Goal: Task Accomplishment & Management: Manage account settings

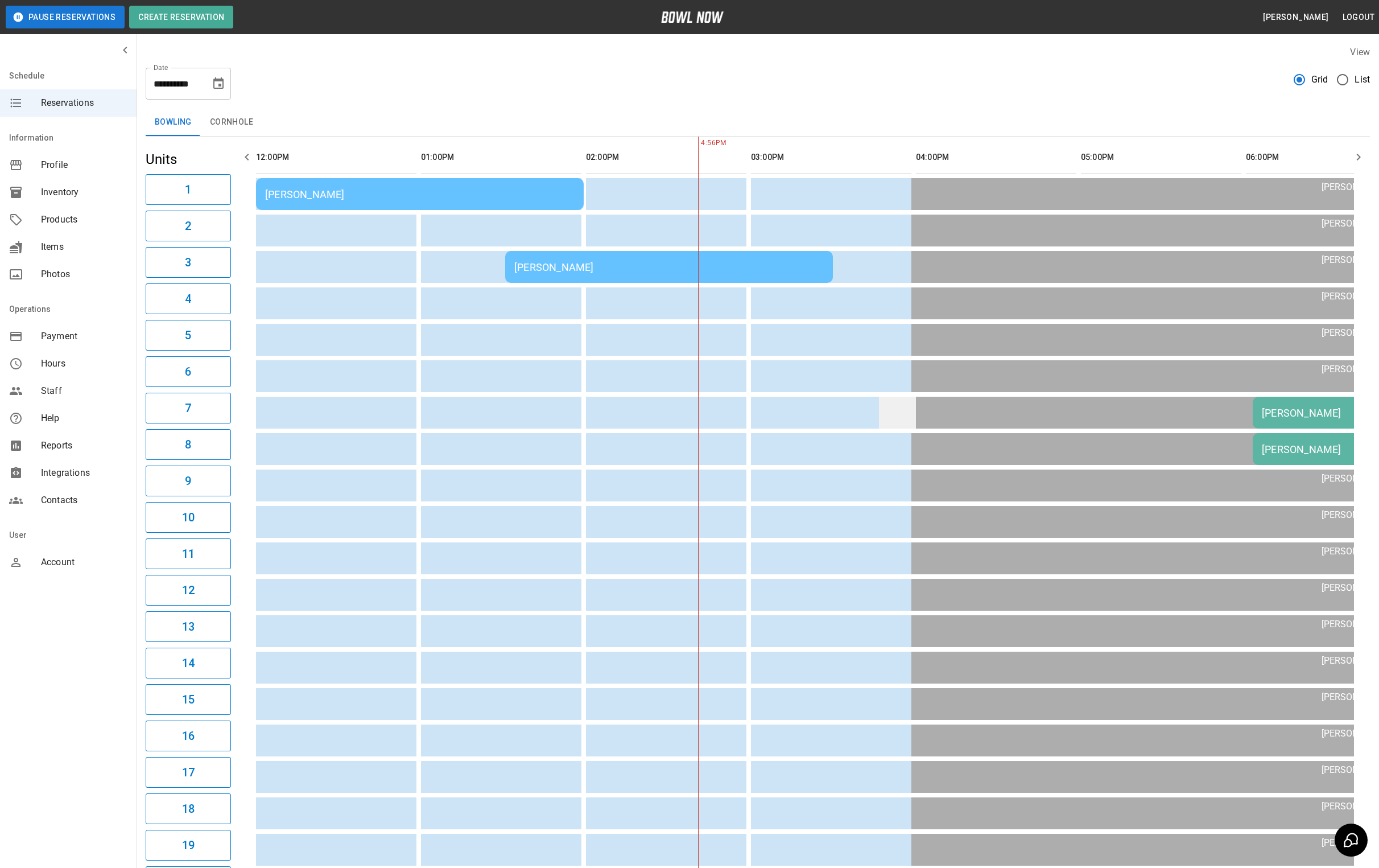
scroll to position [0, 330]
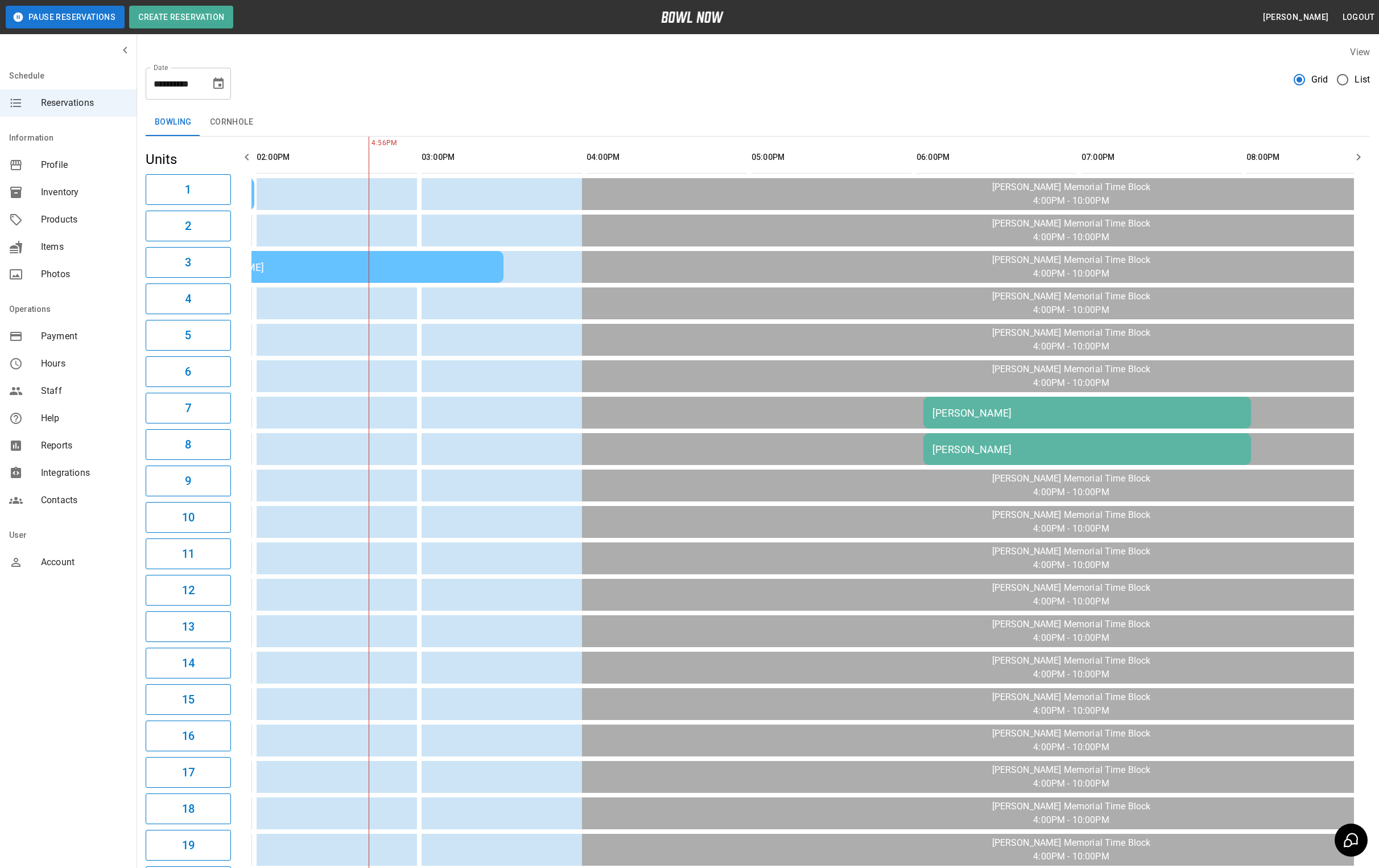
click at [219, 84] on icon "Choose date, selected date is Aug 21, 2025" at bounding box center [218, 83] width 10 height 11
click at [358, 70] on div "**********" at bounding box center [757, 79] width 1225 height 41
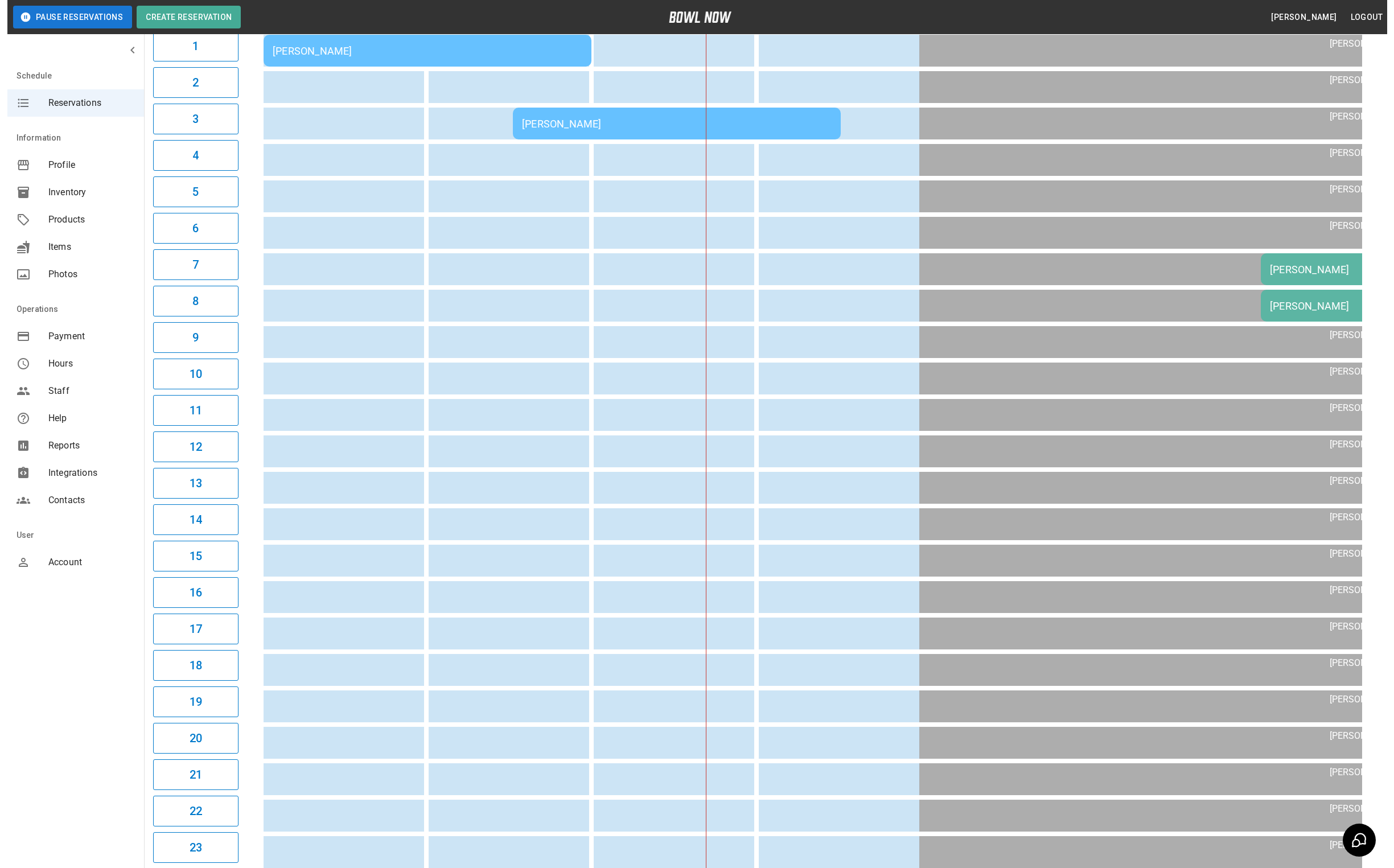
scroll to position [0, 0]
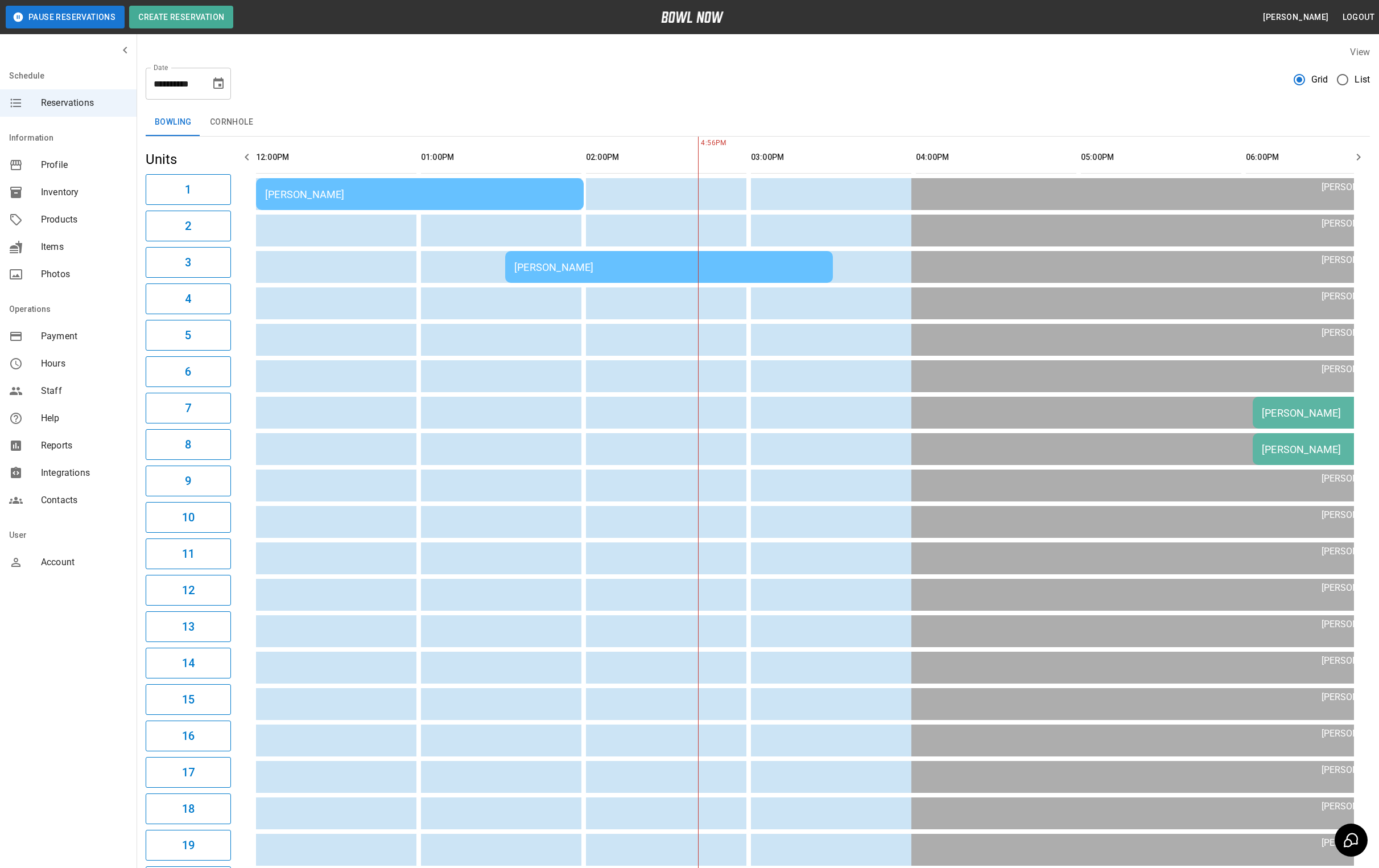
click at [461, 193] on div "[PERSON_NAME]" at bounding box center [420, 194] width 309 height 12
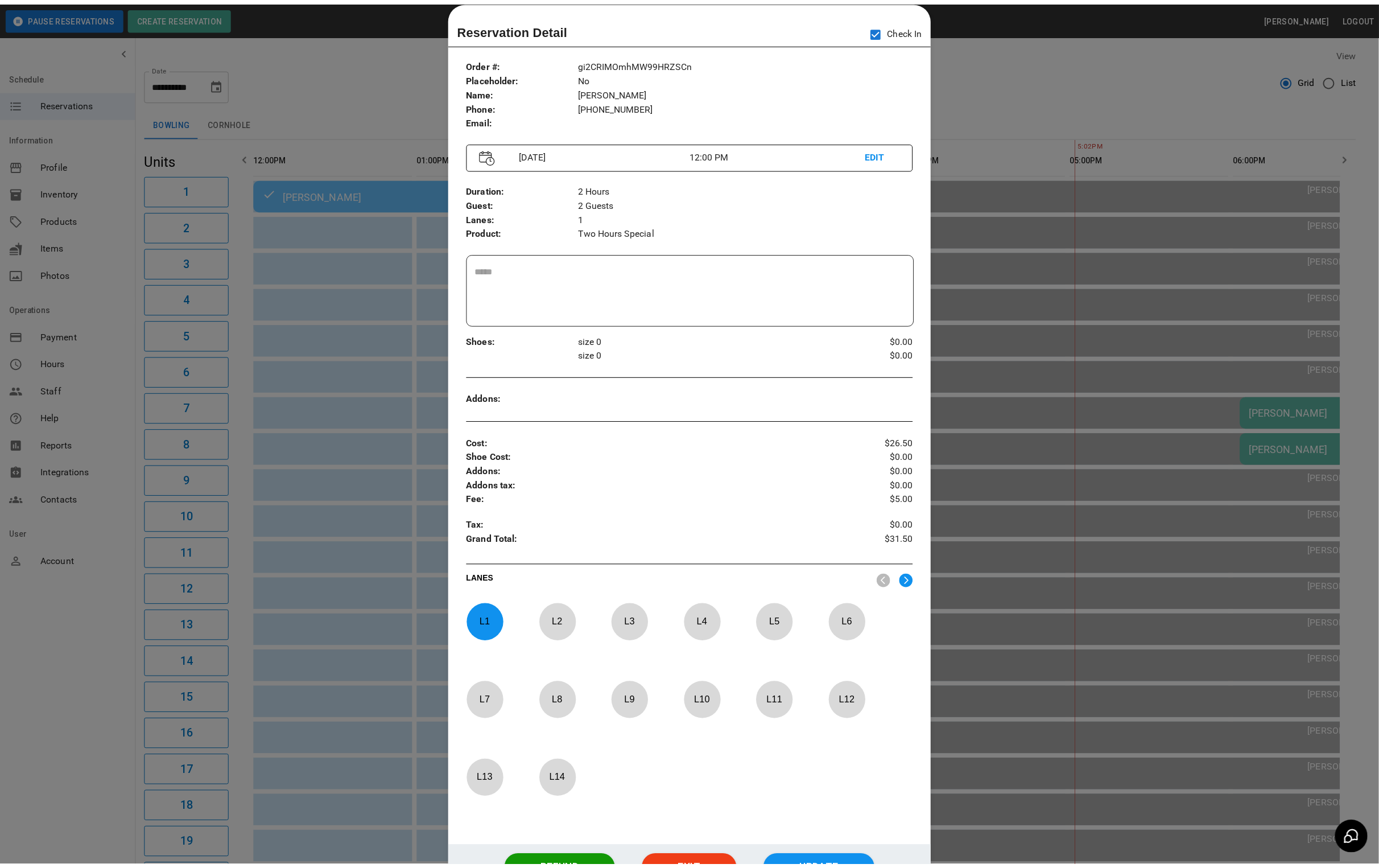
scroll to position [0, 528]
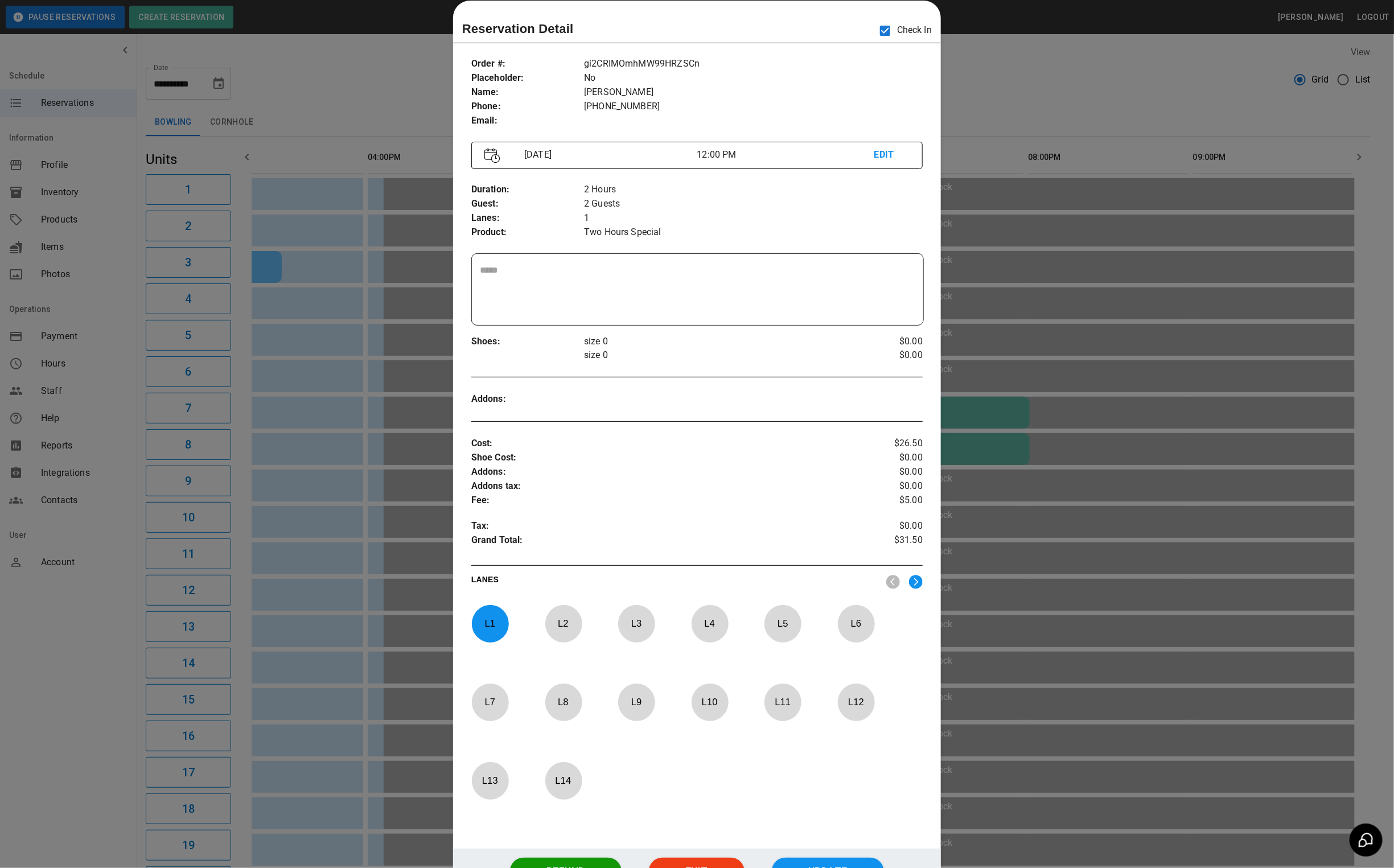
drag, startPoint x: 1043, startPoint y: 65, endPoint x: 989, endPoint y: 97, distance: 62.8
click at [1043, 65] on div at bounding box center [697, 434] width 1394 height 868
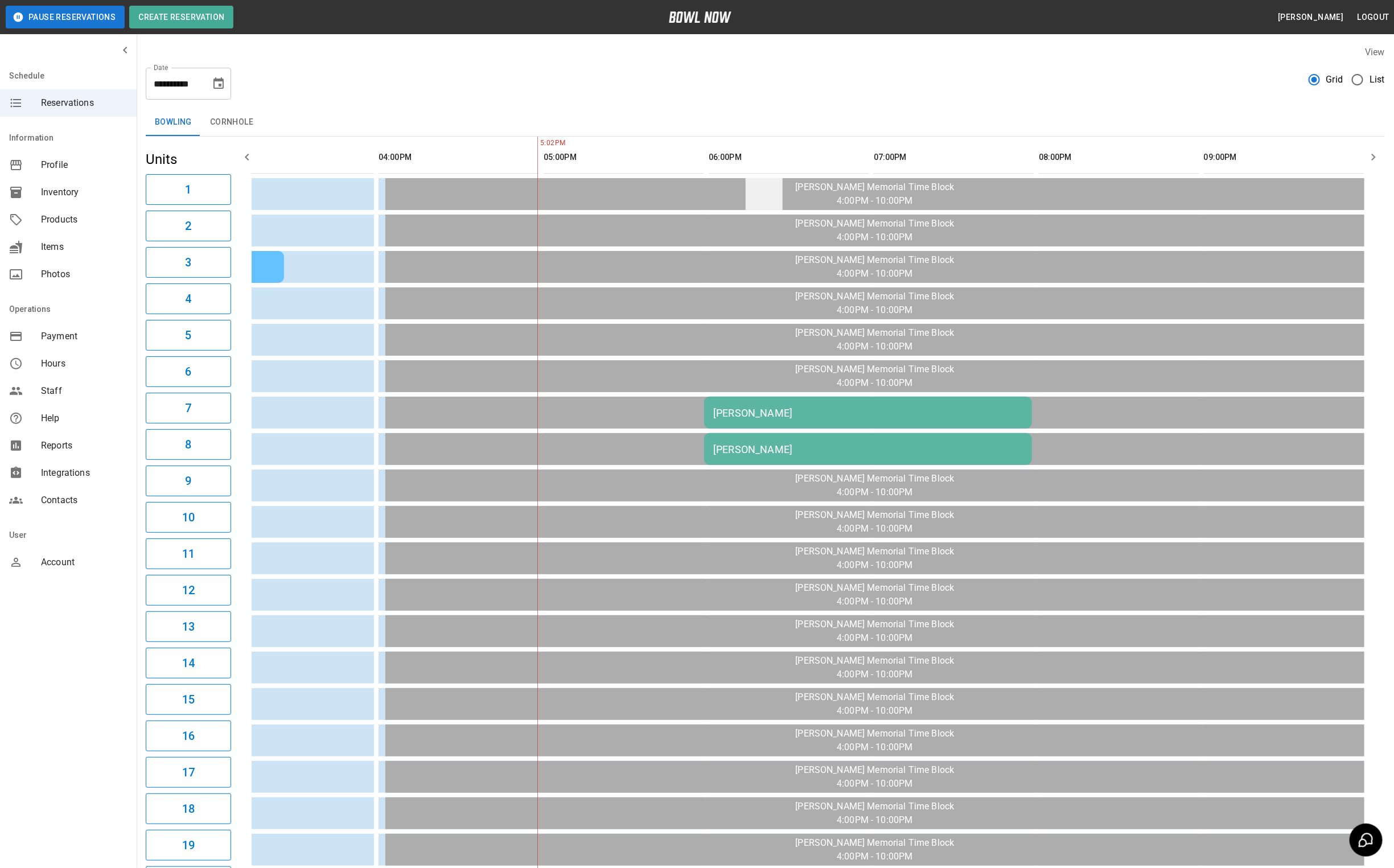
scroll to position [0, 537]
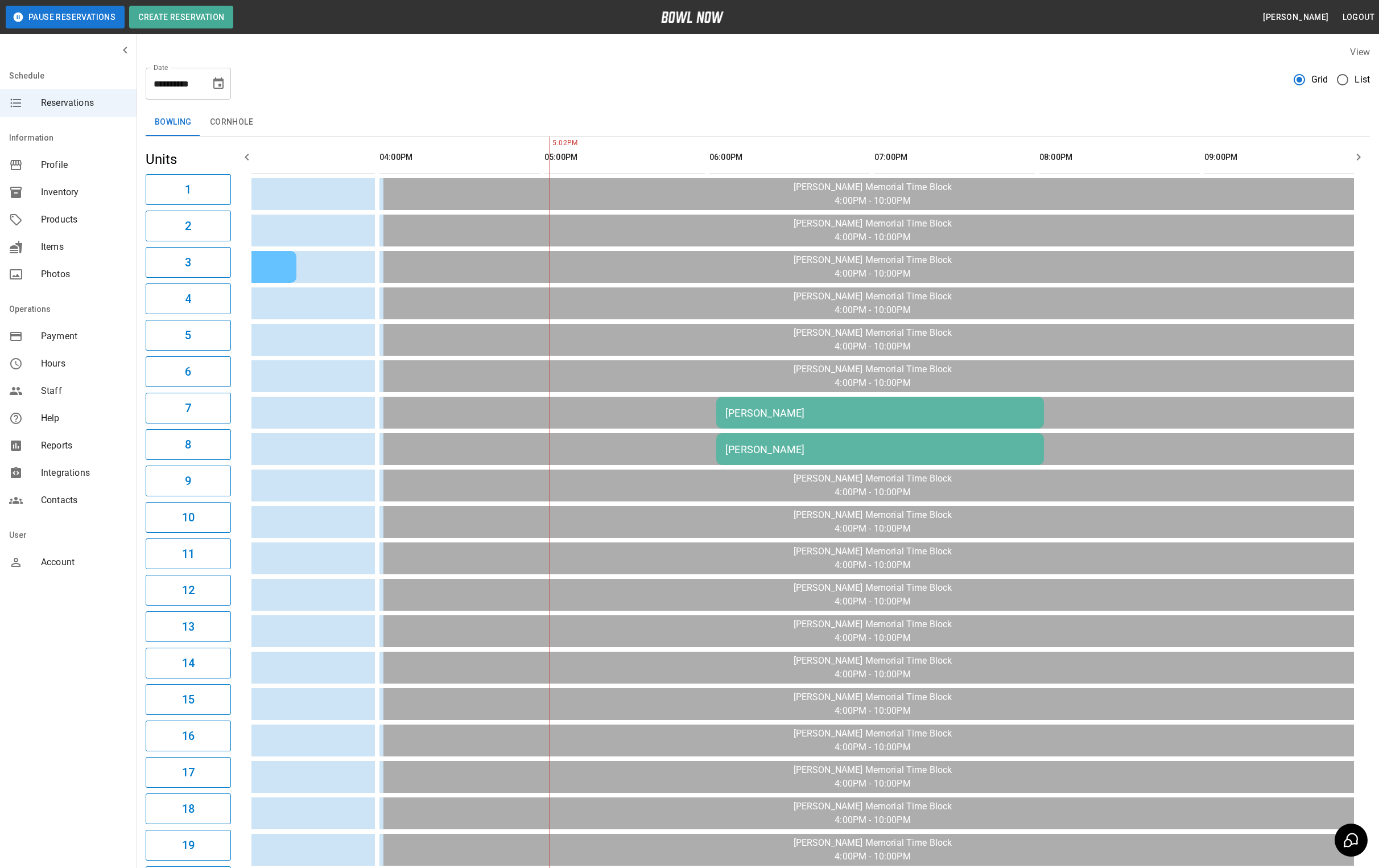
click at [269, 265] on div "[PERSON_NAME]" at bounding box center [132, 267] width 309 height 12
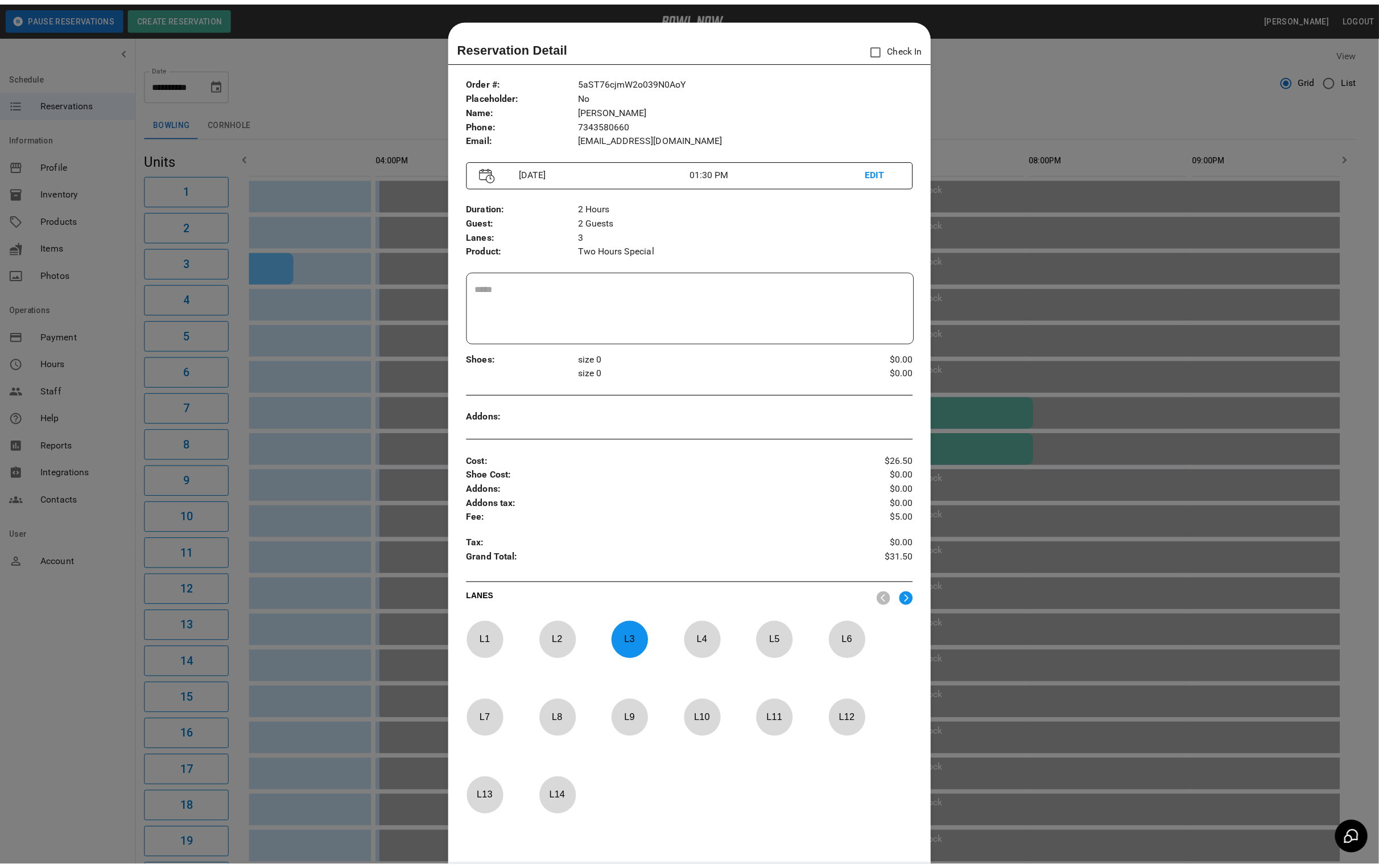
scroll to position [17, 0]
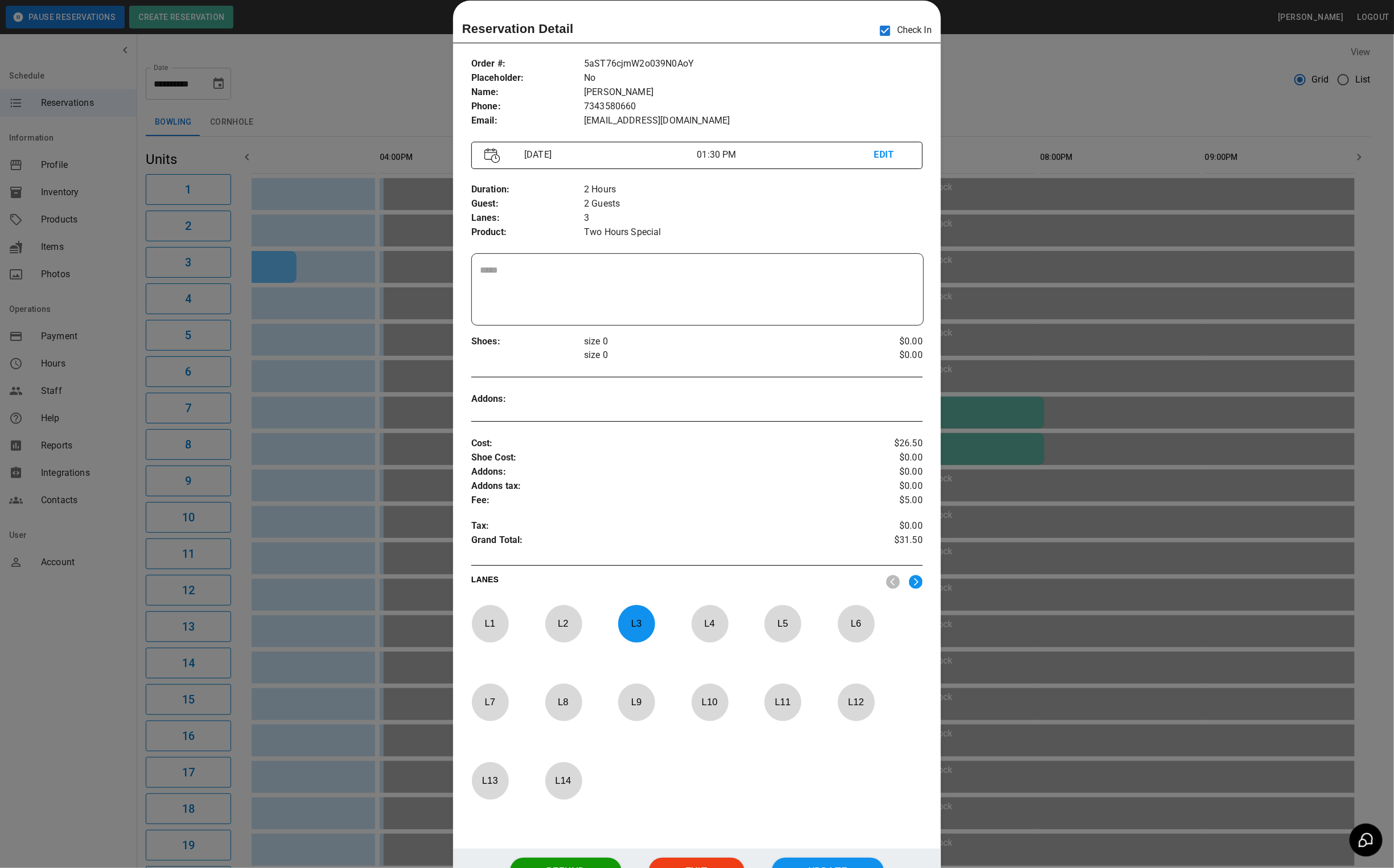
click at [1018, 89] on div at bounding box center [697, 434] width 1394 height 868
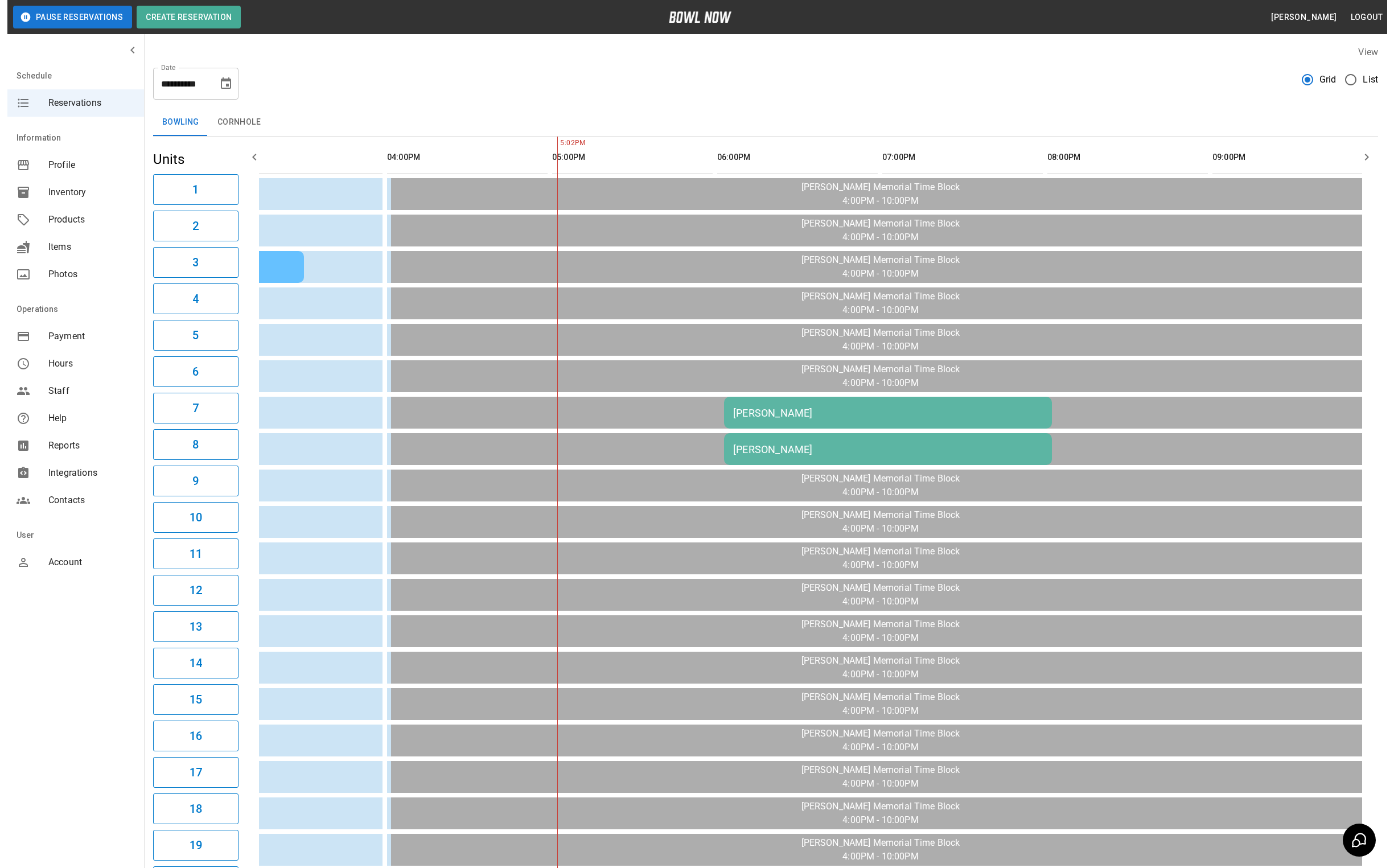
scroll to position [0, 514]
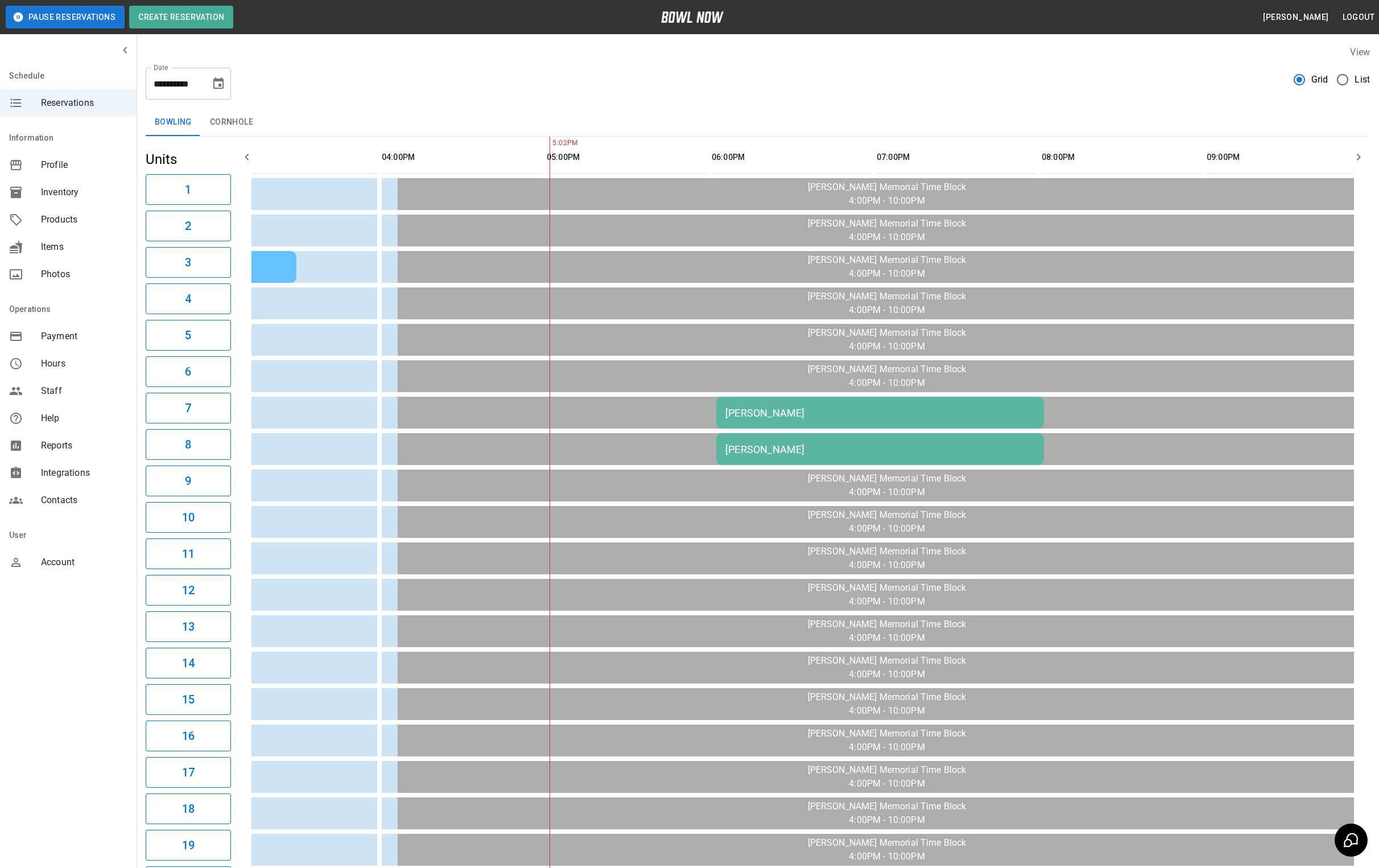
click at [845, 409] on div "[PERSON_NAME]" at bounding box center [880, 413] width 309 height 12
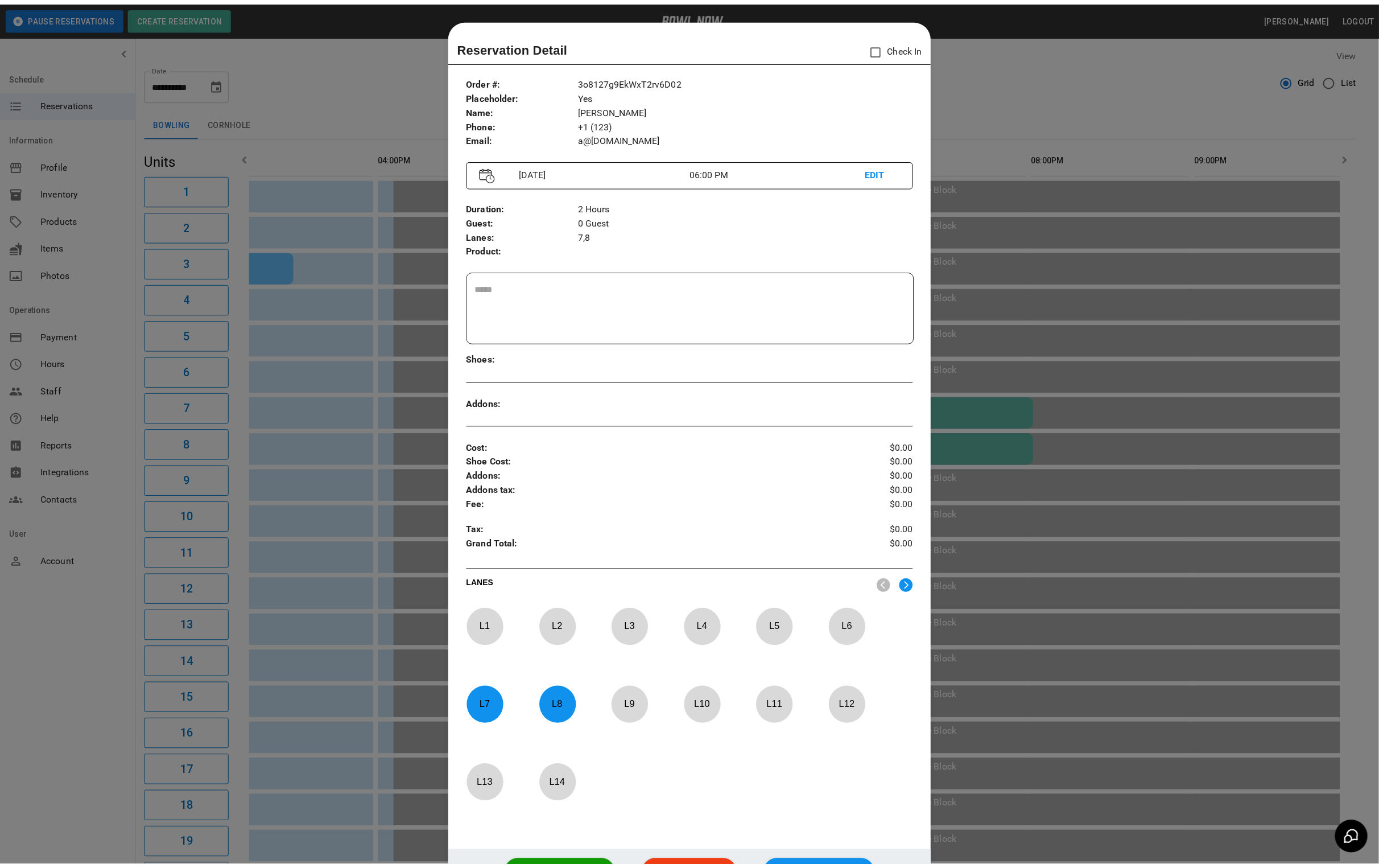
scroll to position [17, 0]
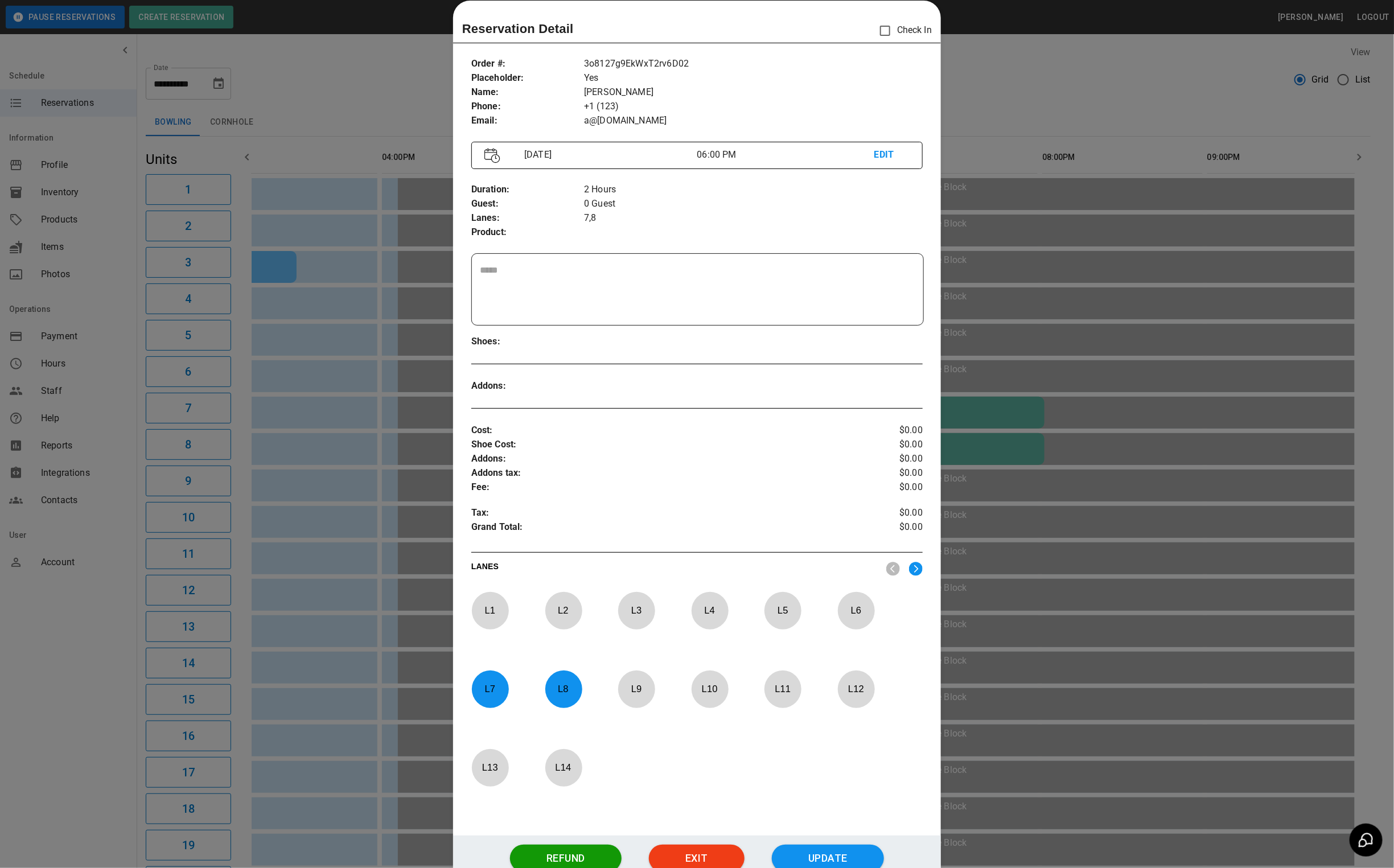
drag, startPoint x: 974, startPoint y: 81, endPoint x: 955, endPoint y: 55, distance: 32.2
click at [974, 81] on div at bounding box center [697, 434] width 1394 height 868
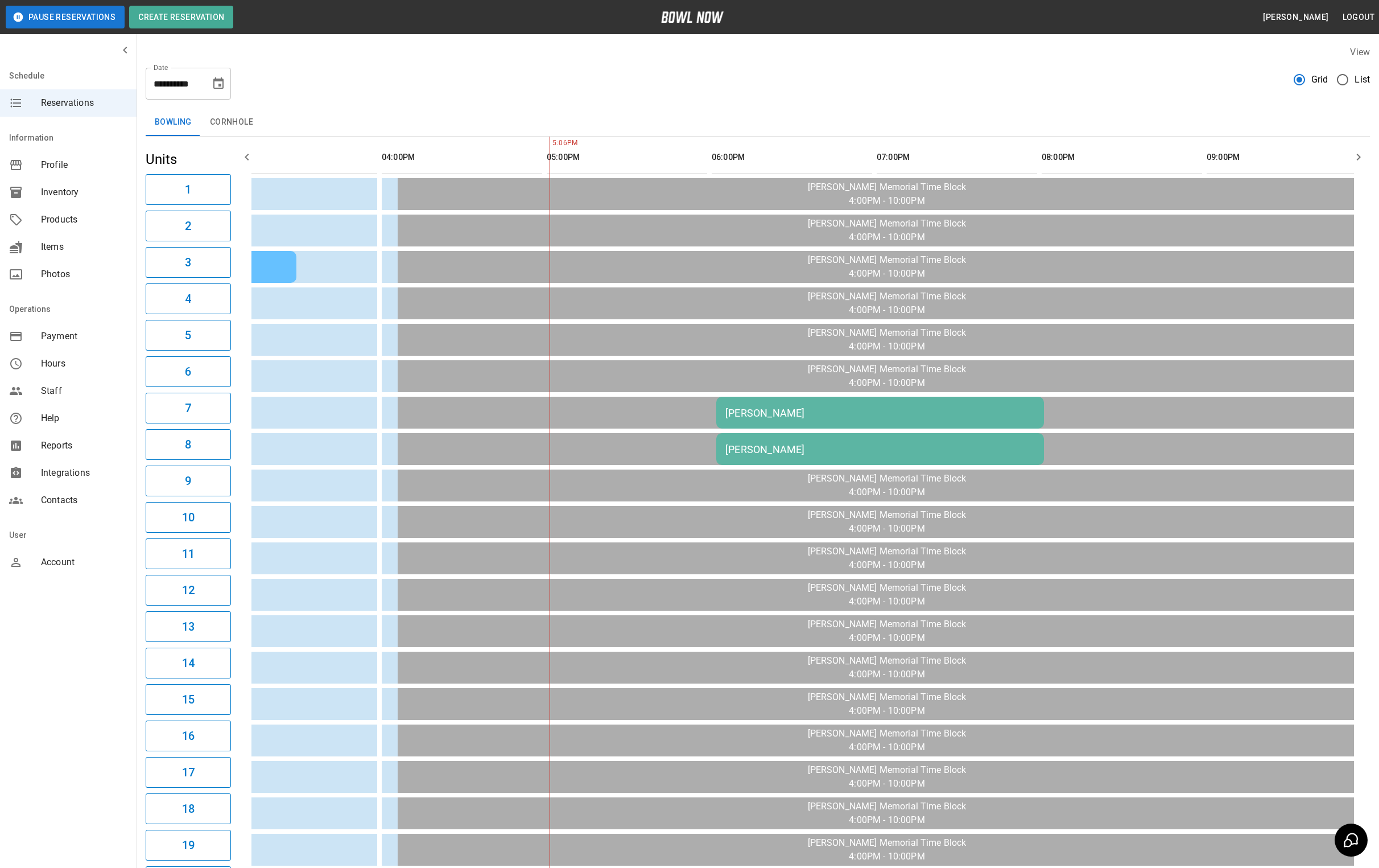
click at [45, 192] on span "Inventory" at bounding box center [84, 192] width 87 height 14
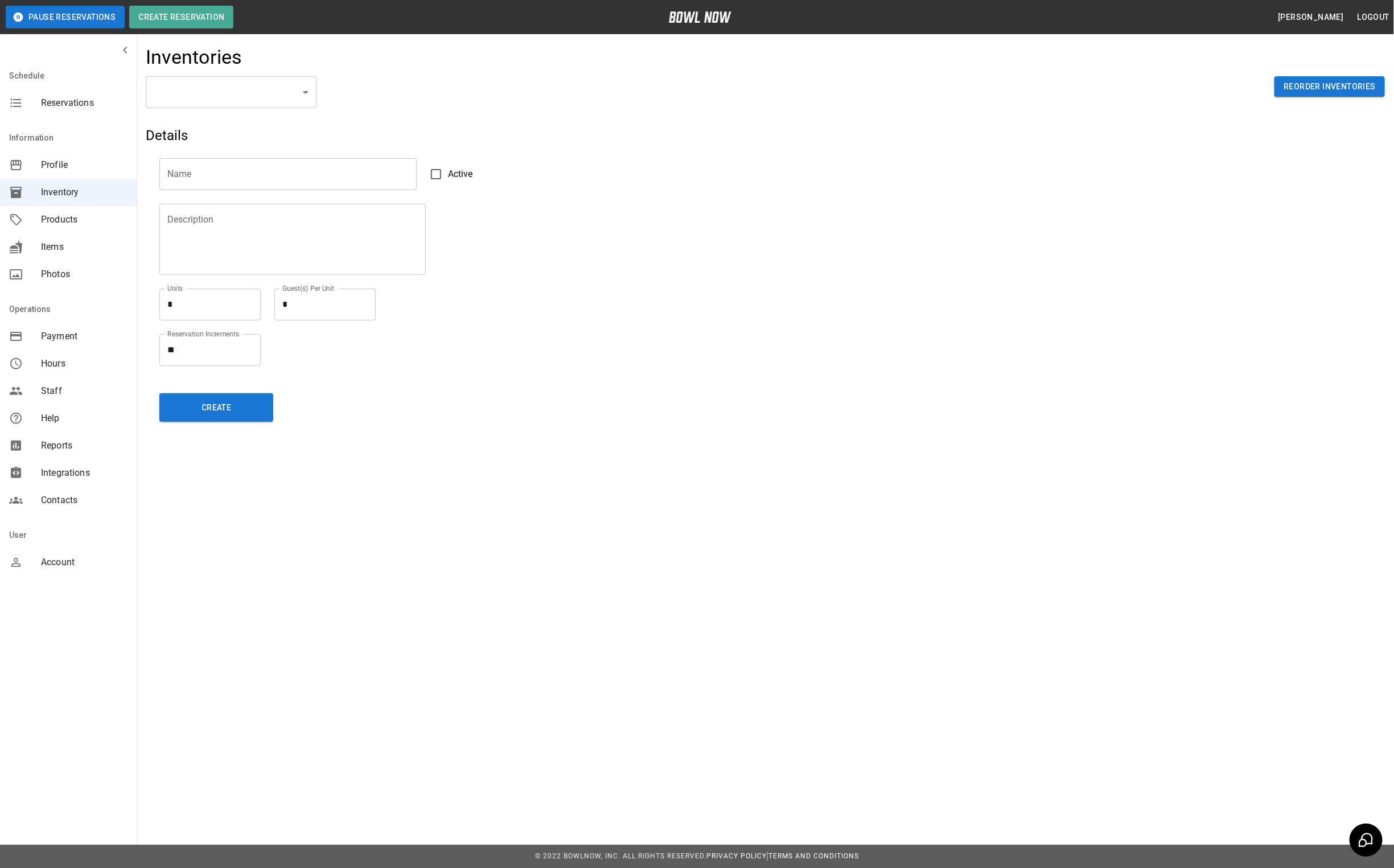
click at [270, 101] on body "Pause Reservations Create Reservation [PERSON_NAME] Logout Schedule Reservation…" at bounding box center [697, 434] width 1394 height 868
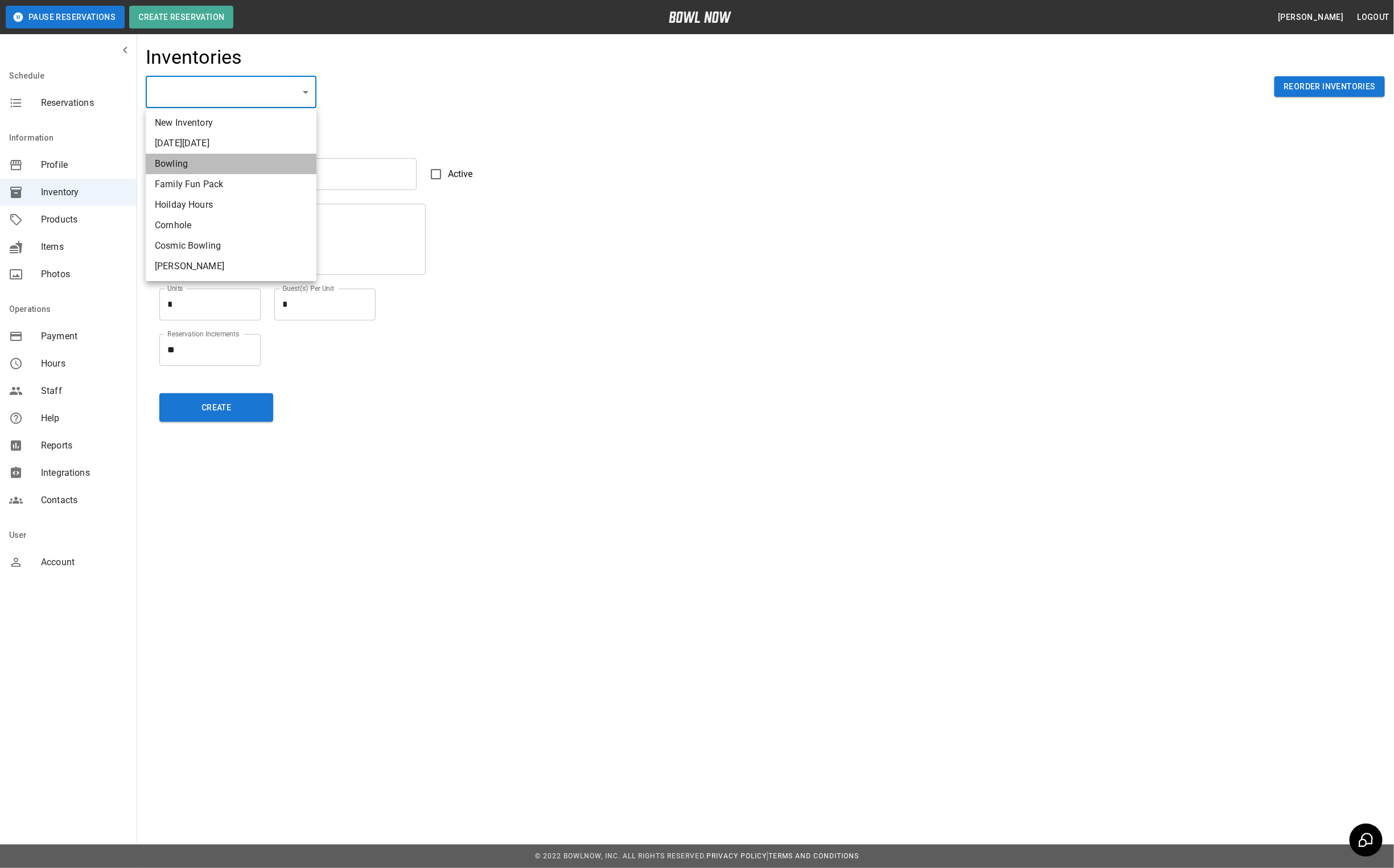
click at [204, 161] on li "Bowling" at bounding box center [231, 164] width 171 height 21
type input "**********"
type input "*******"
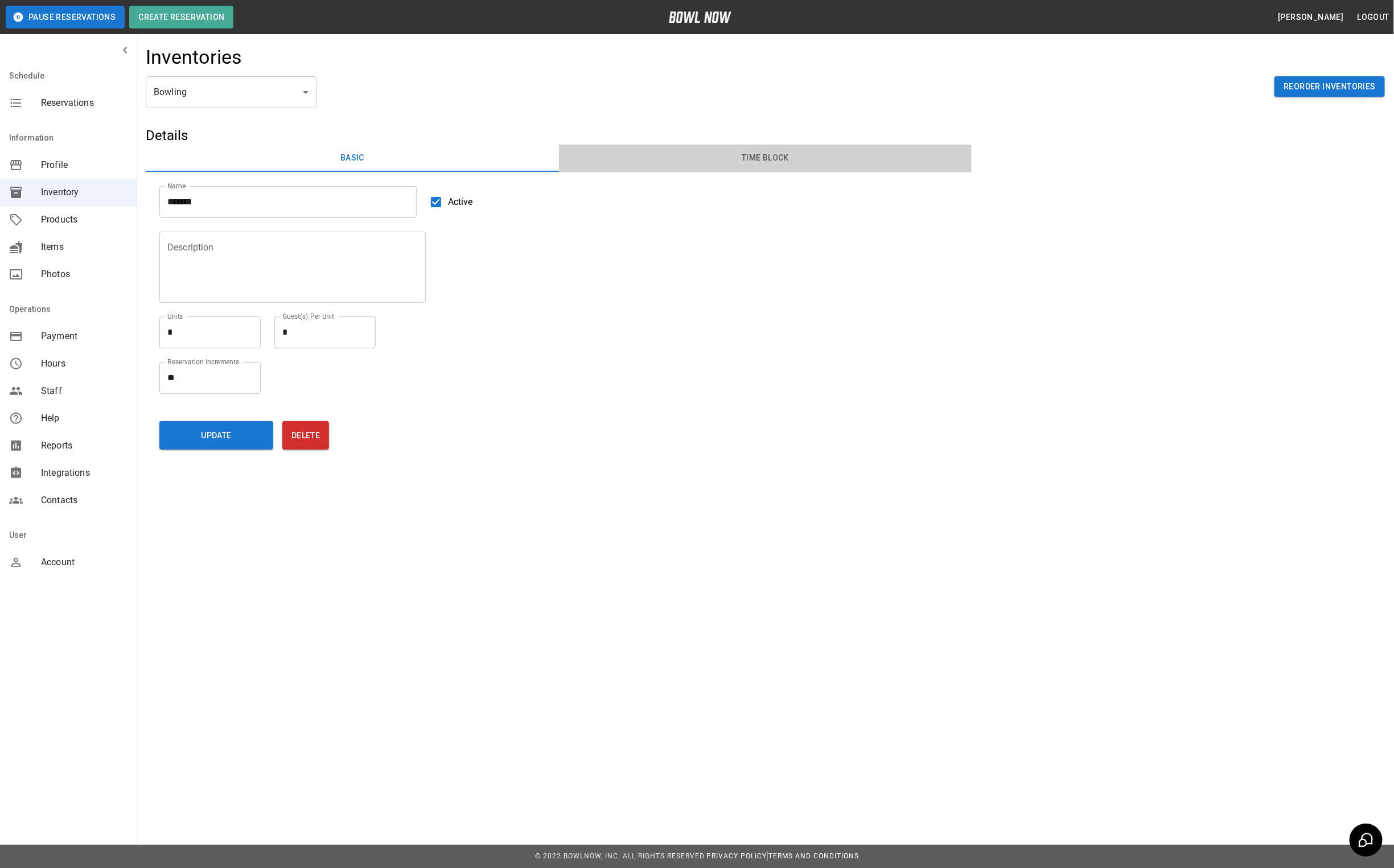
click at [772, 155] on button "Time Block" at bounding box center [766, 158] width 414 height 27
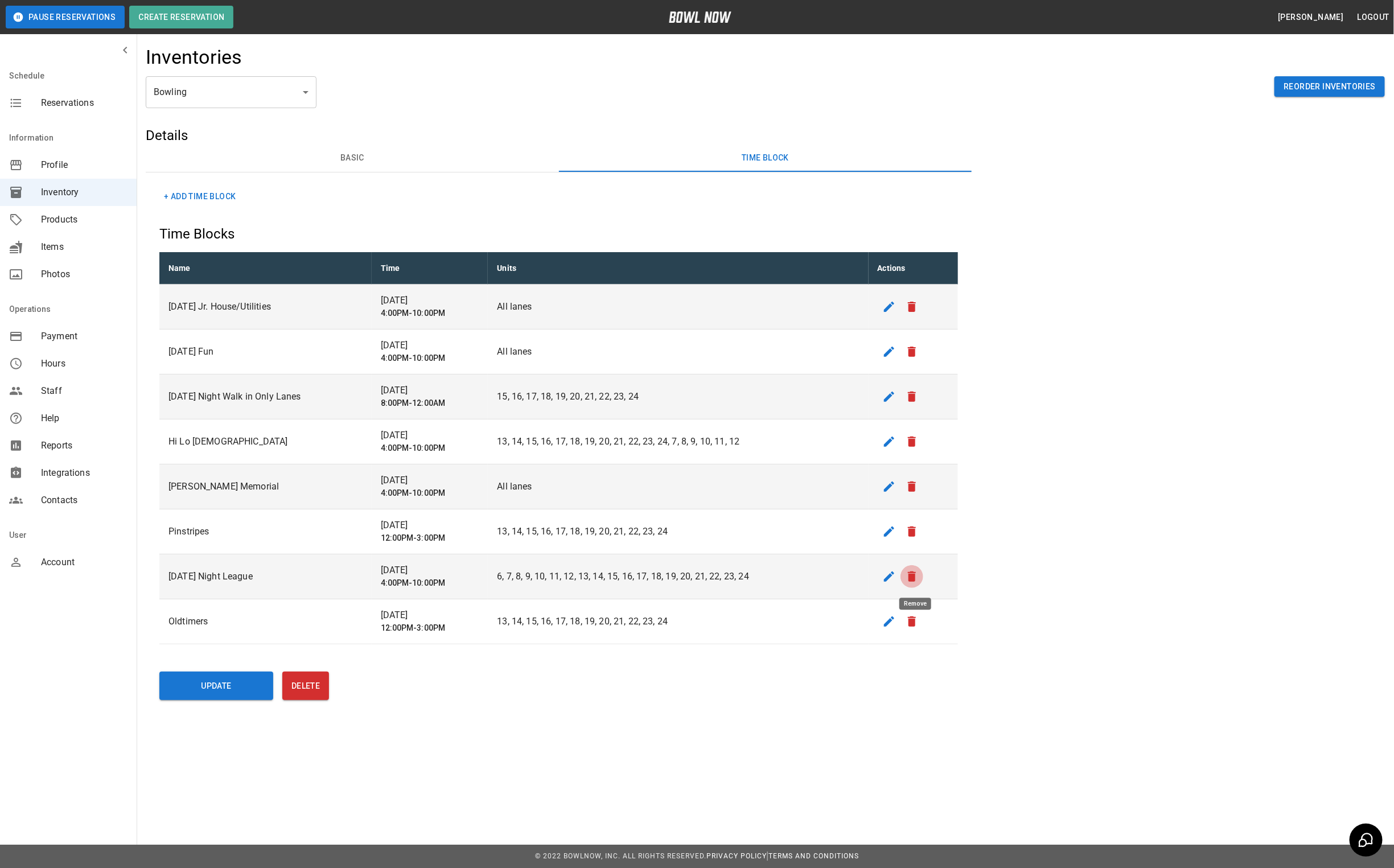
click at [909, 578] on icon "remove" at bounding box center [911, 576] width 14 height 14
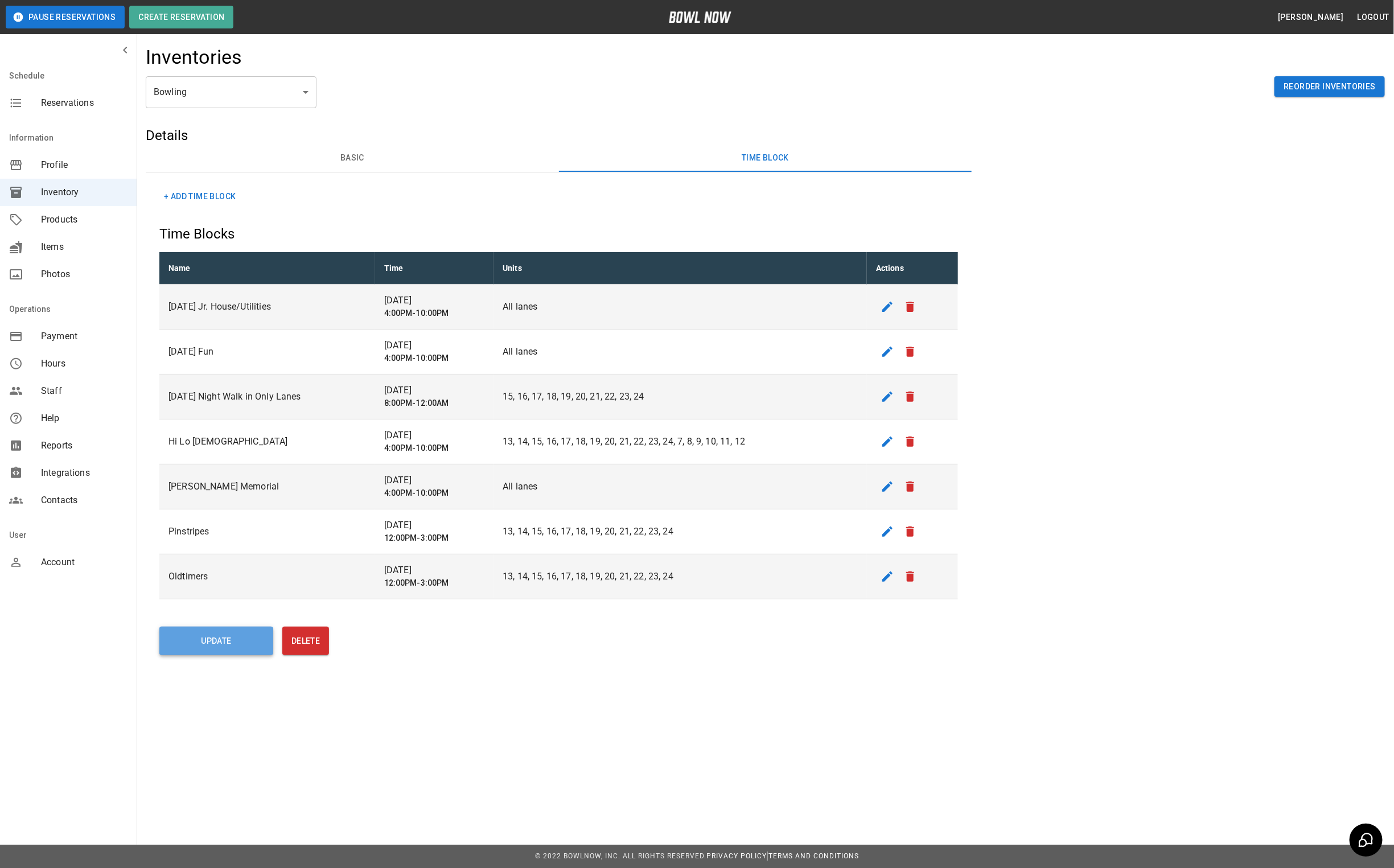
click at [202, 649] on button "Update" at bounding box center [216, 641] width 114 height 29
click at [205, 638] on button "Update" at bounding box center [216, 641] width 114 height 29
click at [56, 98] on span "Reservations" at bounding box center [84, 103] width 87 height 14
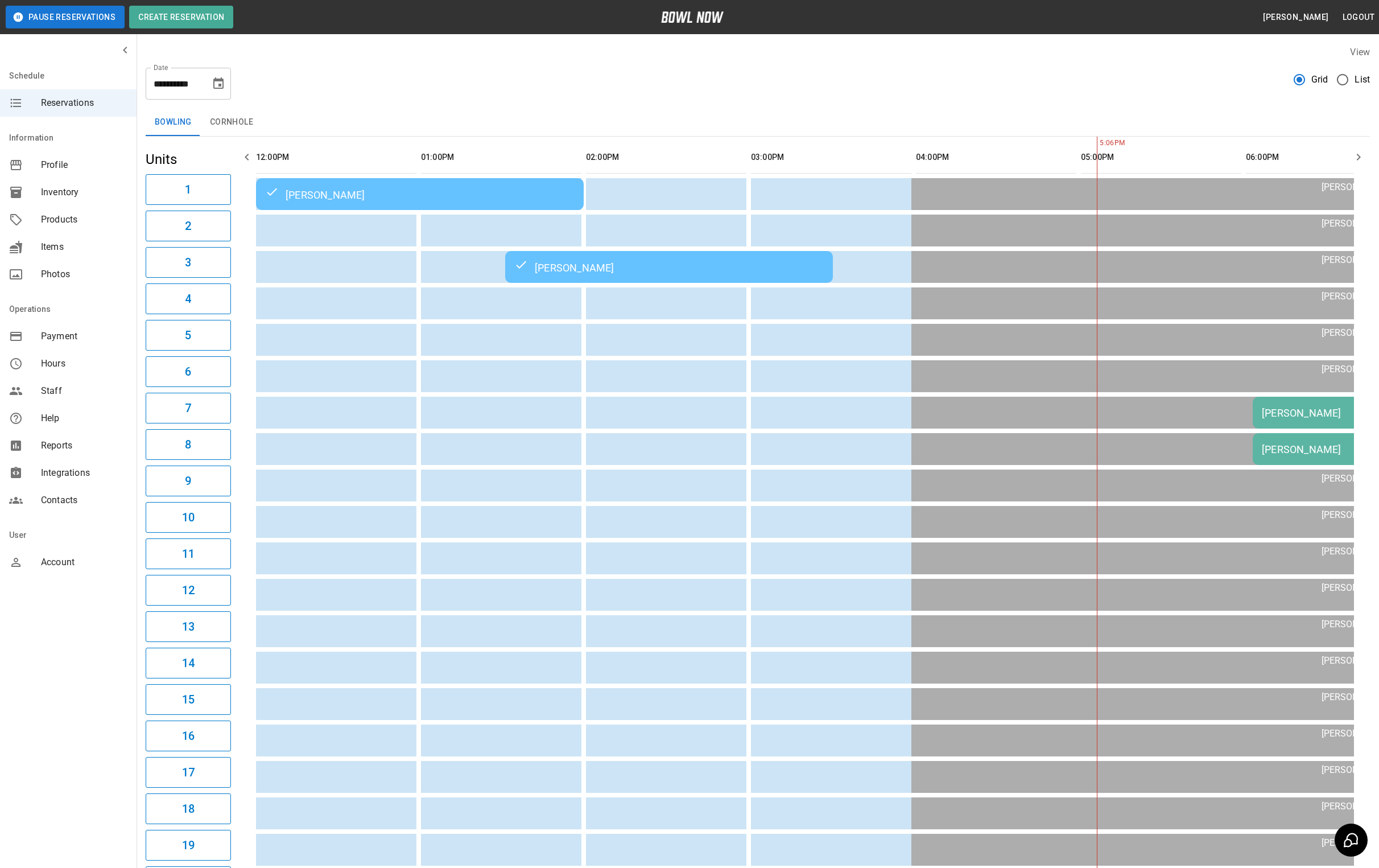
scroll to position [0, 552]
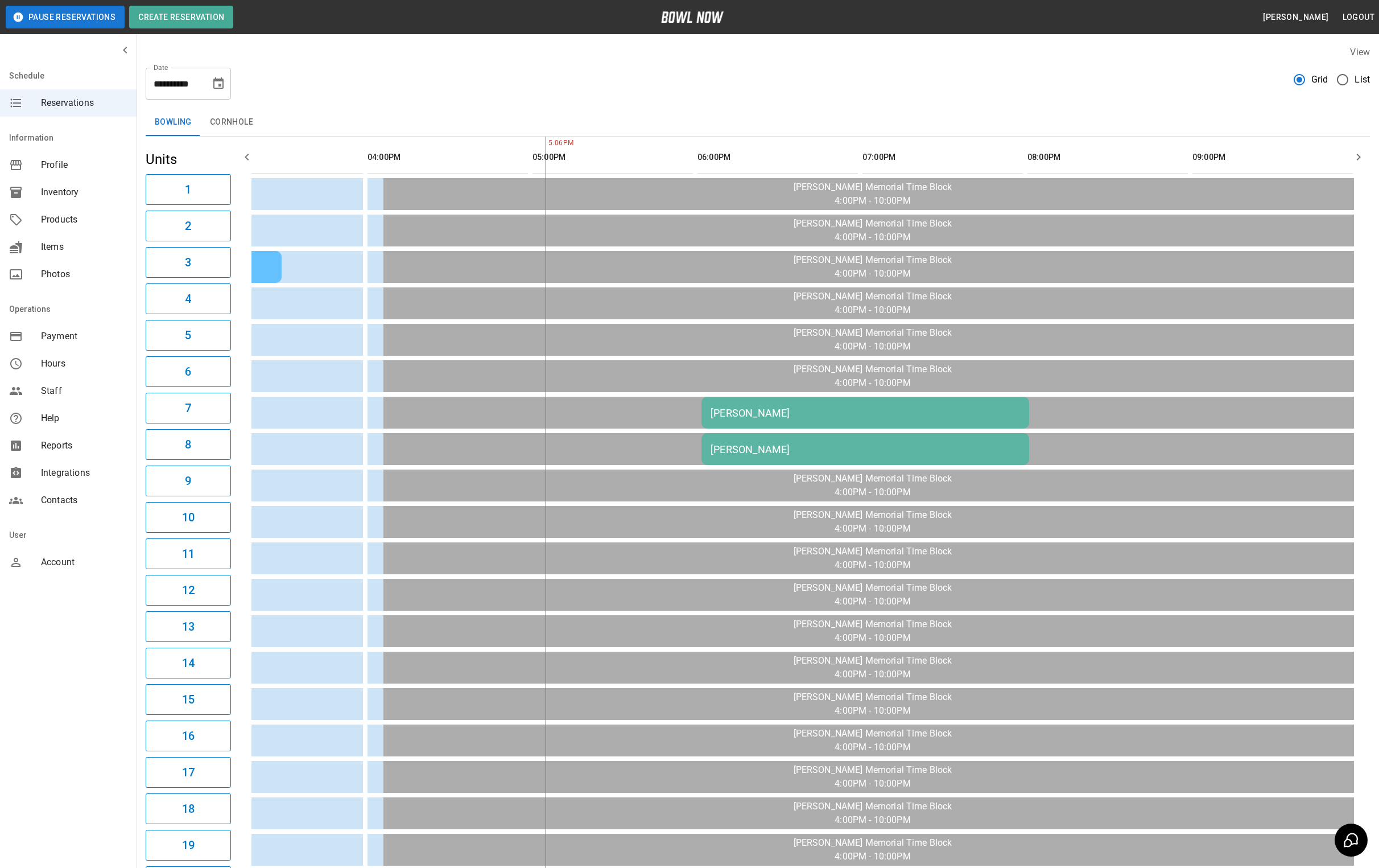
click at [224, 83] on icon "Choose date, selected date is Aug 21, 2025" at bounding box center [218, 83] width 14 height 14
click at [103, 273] on button "31" at bounding box center [106, 273] width 21 height 21
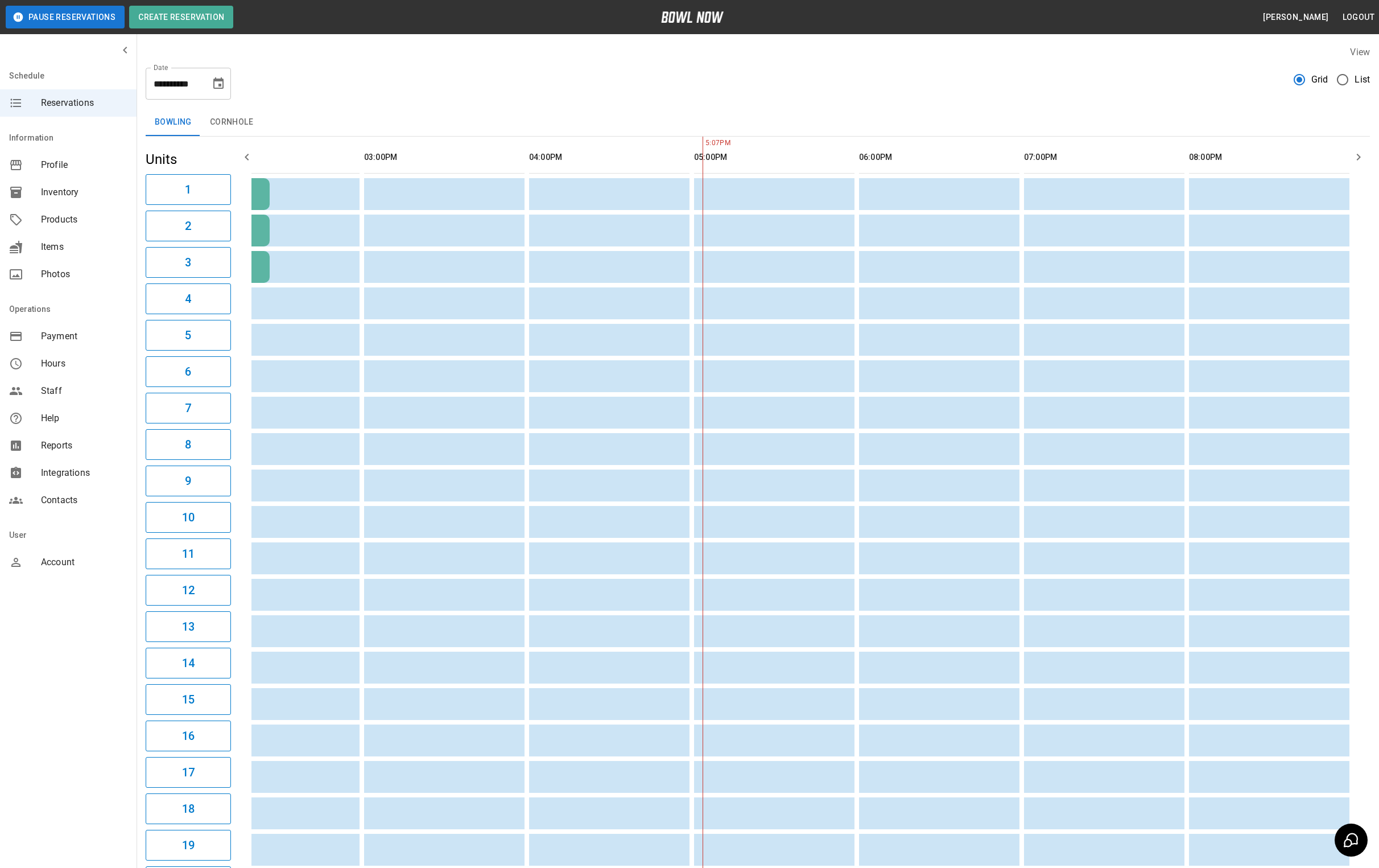
scroll to position [0, 385]
click at [214, 89] on icon "Choose date, selected date is Aug 31, 2025" at bounding box center [218, 83] width 14 height 14
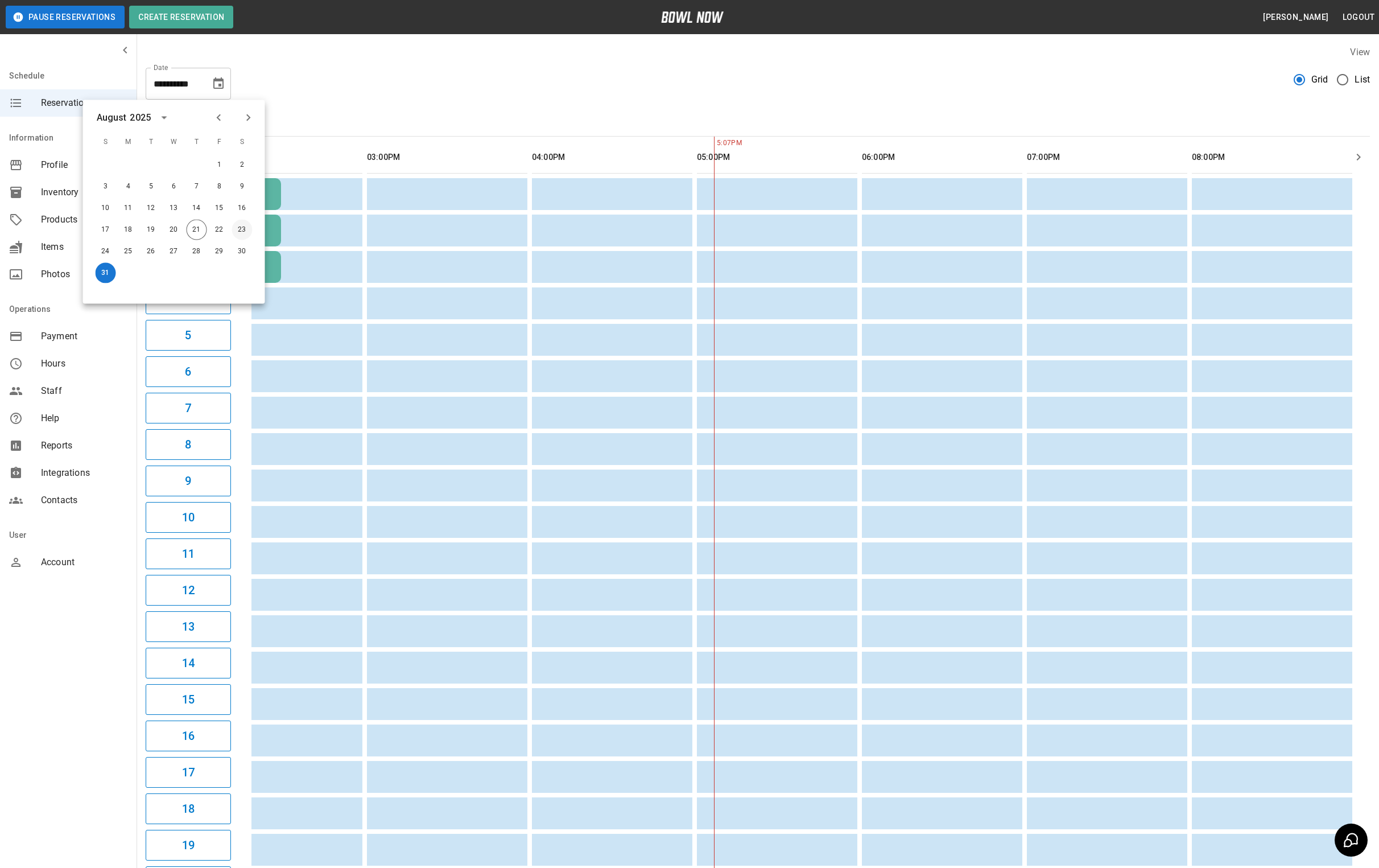
drag, startPoint x: 238, startPoint y: 224, endPoint x: 550, endPoint y: 82, distance: 342.8
click at [238, 224] on button "23" at bounding box center [242, 230] width 21 height 21
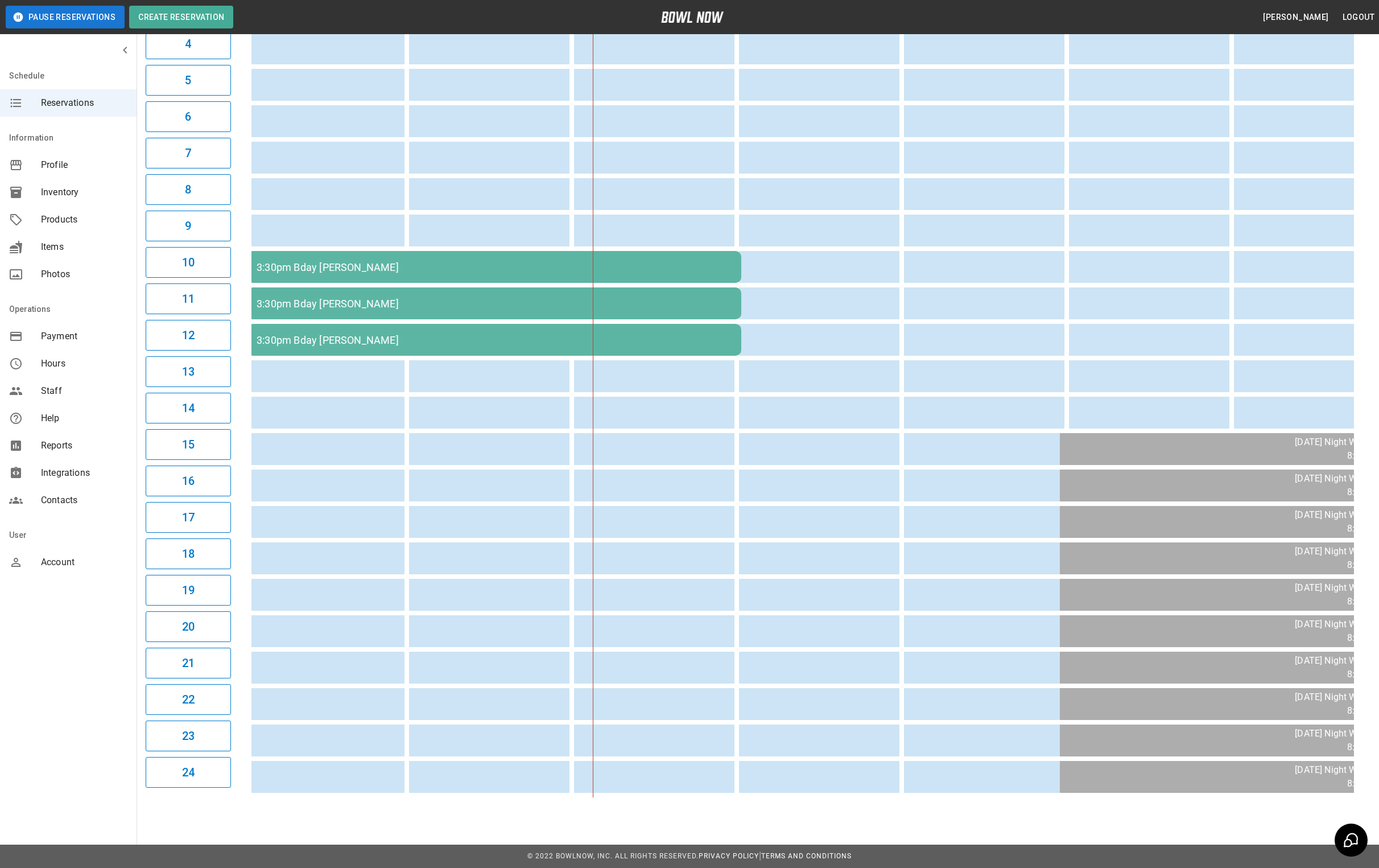
scroll to position [0, 492]
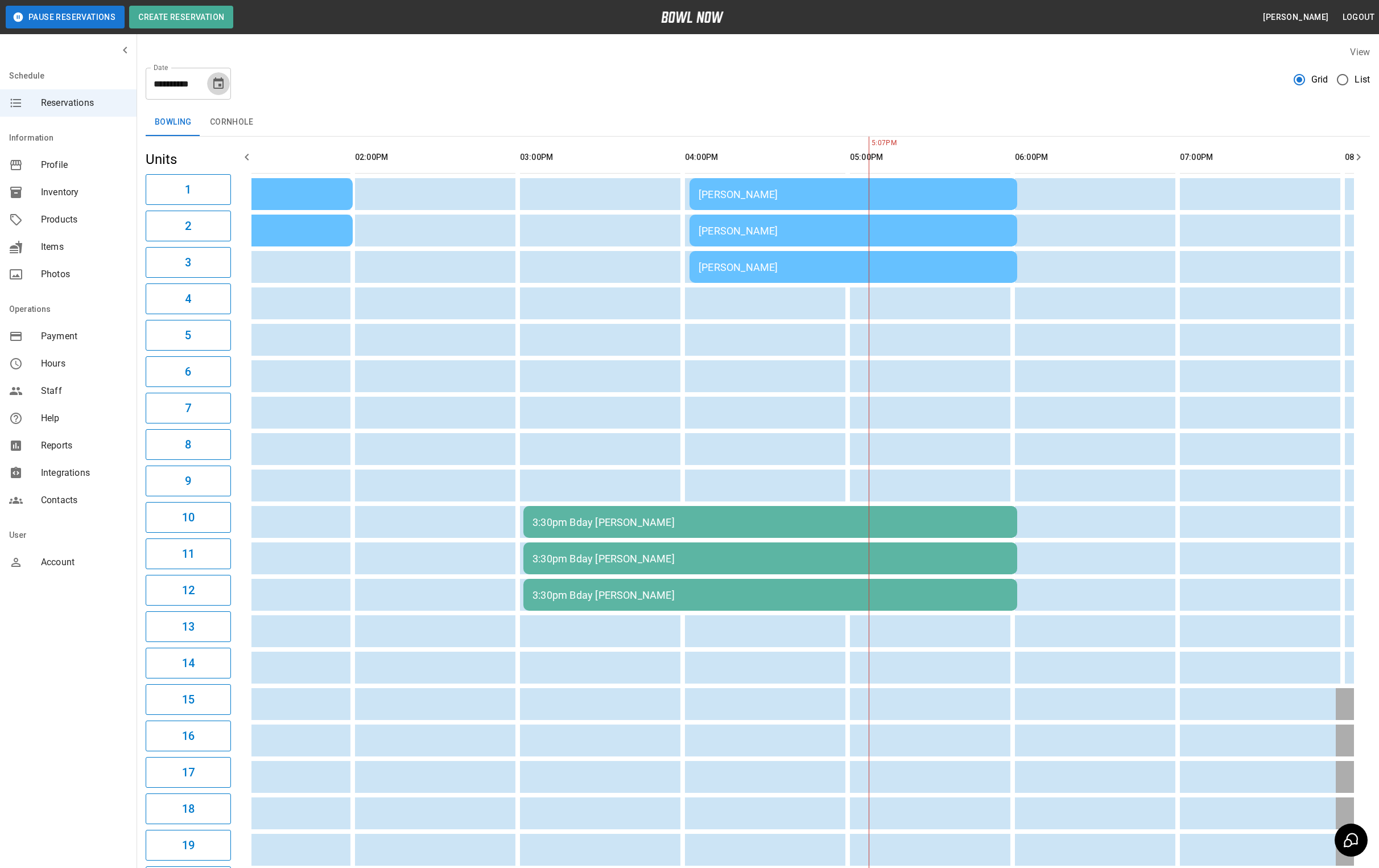
click at [217, 84] on icon "Choose date, selected date is Aug 23, 2025" at bounding box center [218, 83] width 14 height 14
drag, startPoint x: 199, startPoint y: 230, endPoint x: 476, endPoint y: 111, distance: 301.5
click at [199, 230] on button "21" at bounding box center [197, 230] width 21 height 21
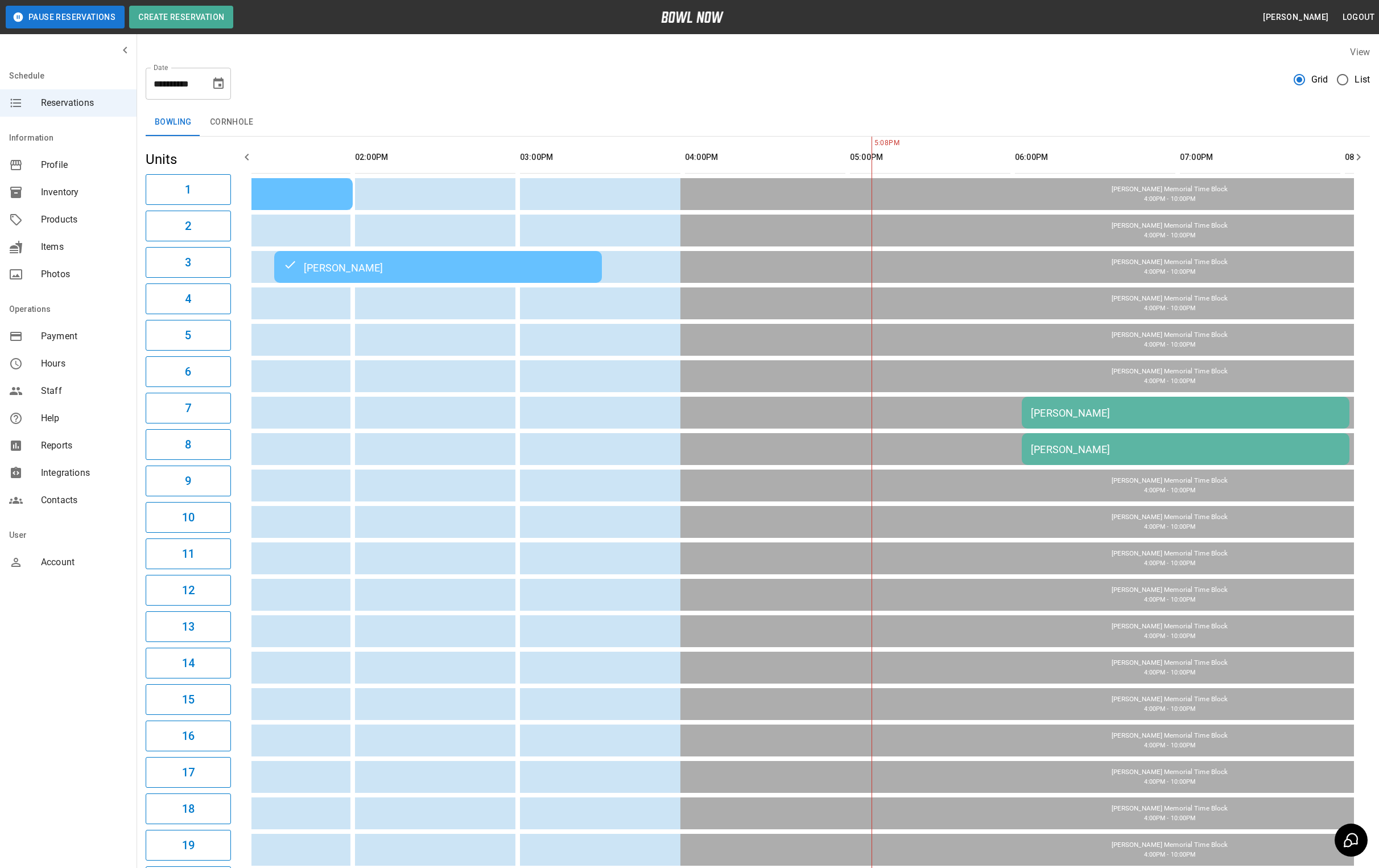
type input "**********"
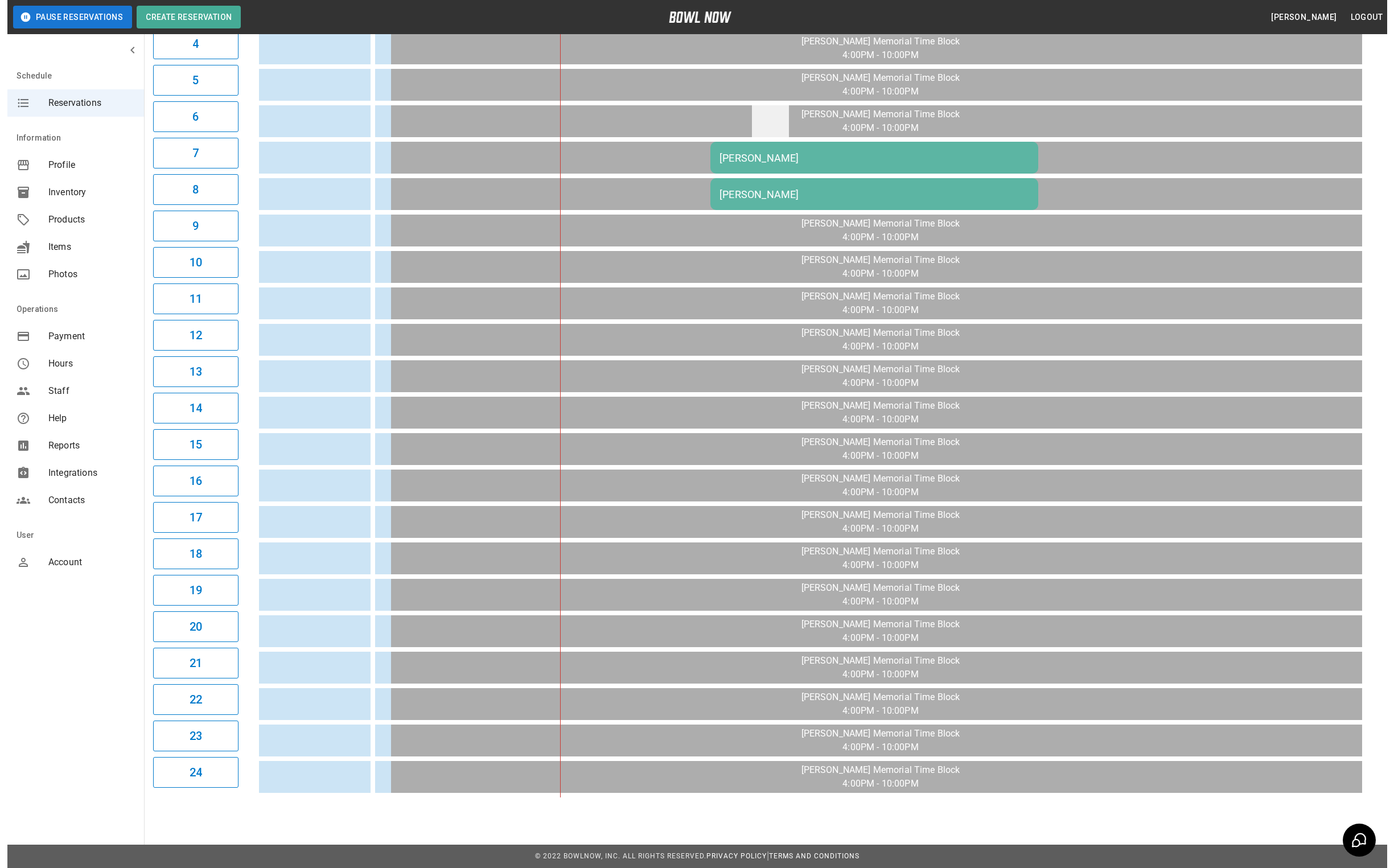
scroll to position [6, 0]
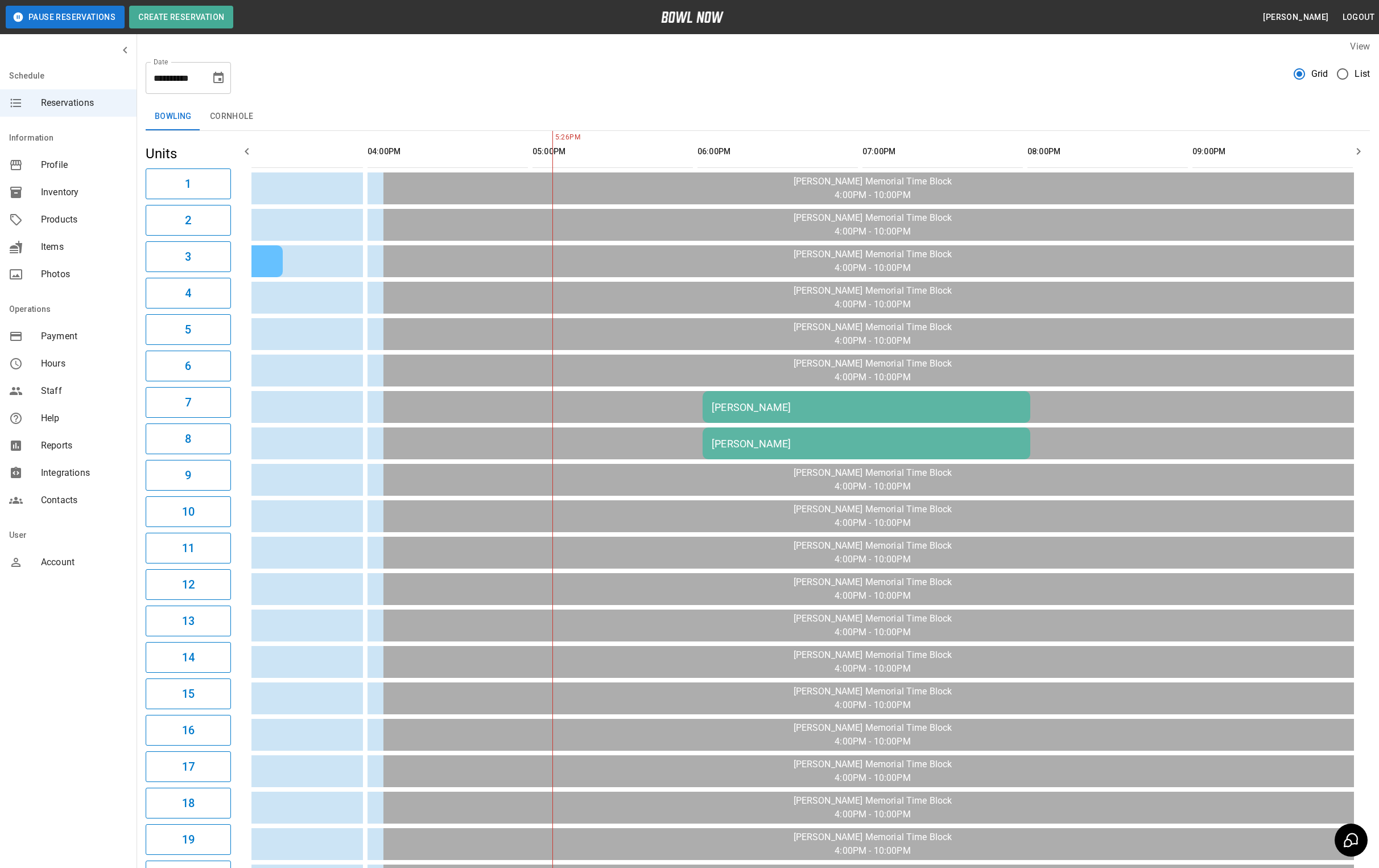
click at [762, 405] on div "[PERSON_NAME]" at bounding box center [866, 407] width 309 height 12
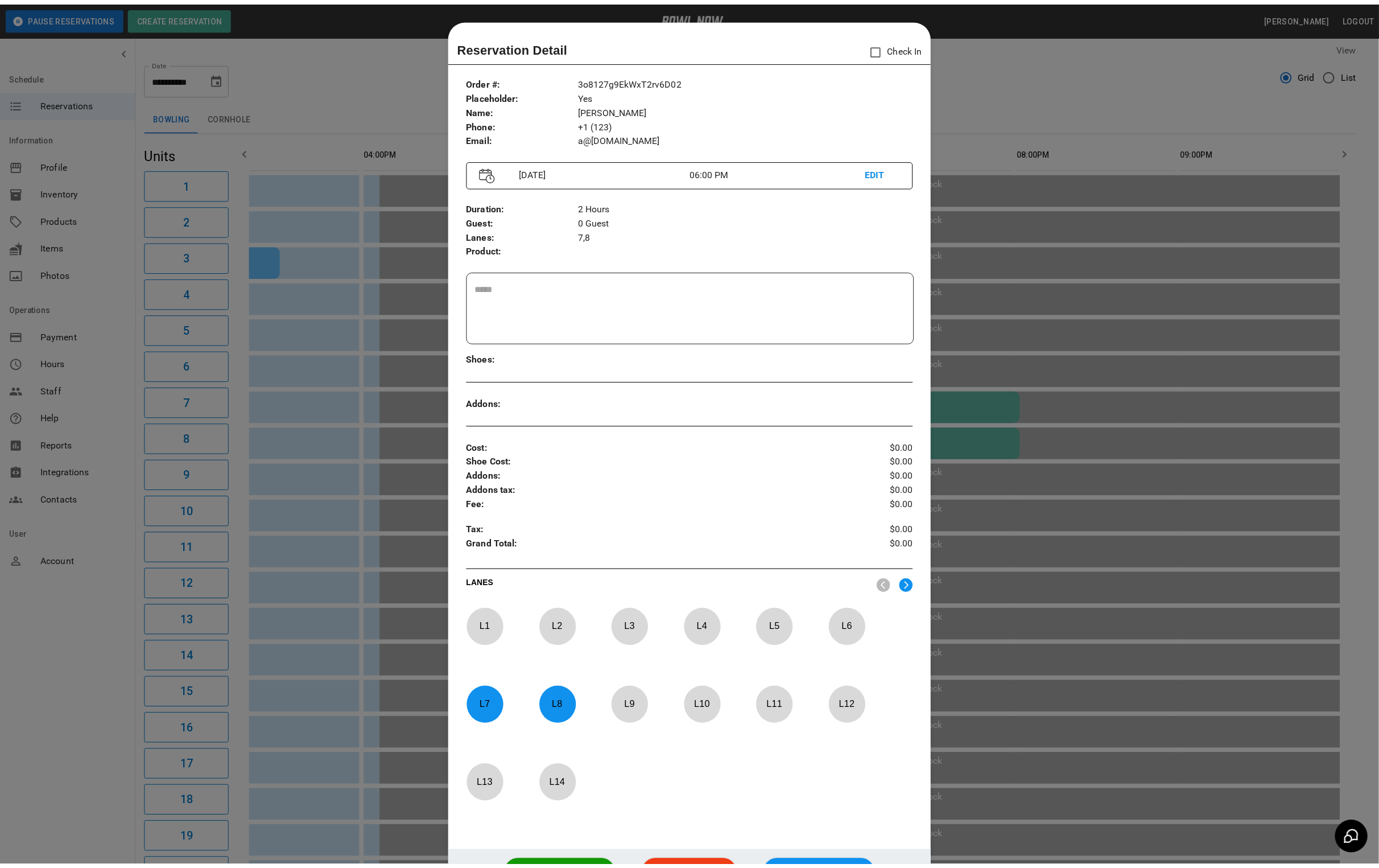
scroll to position [17, 0]
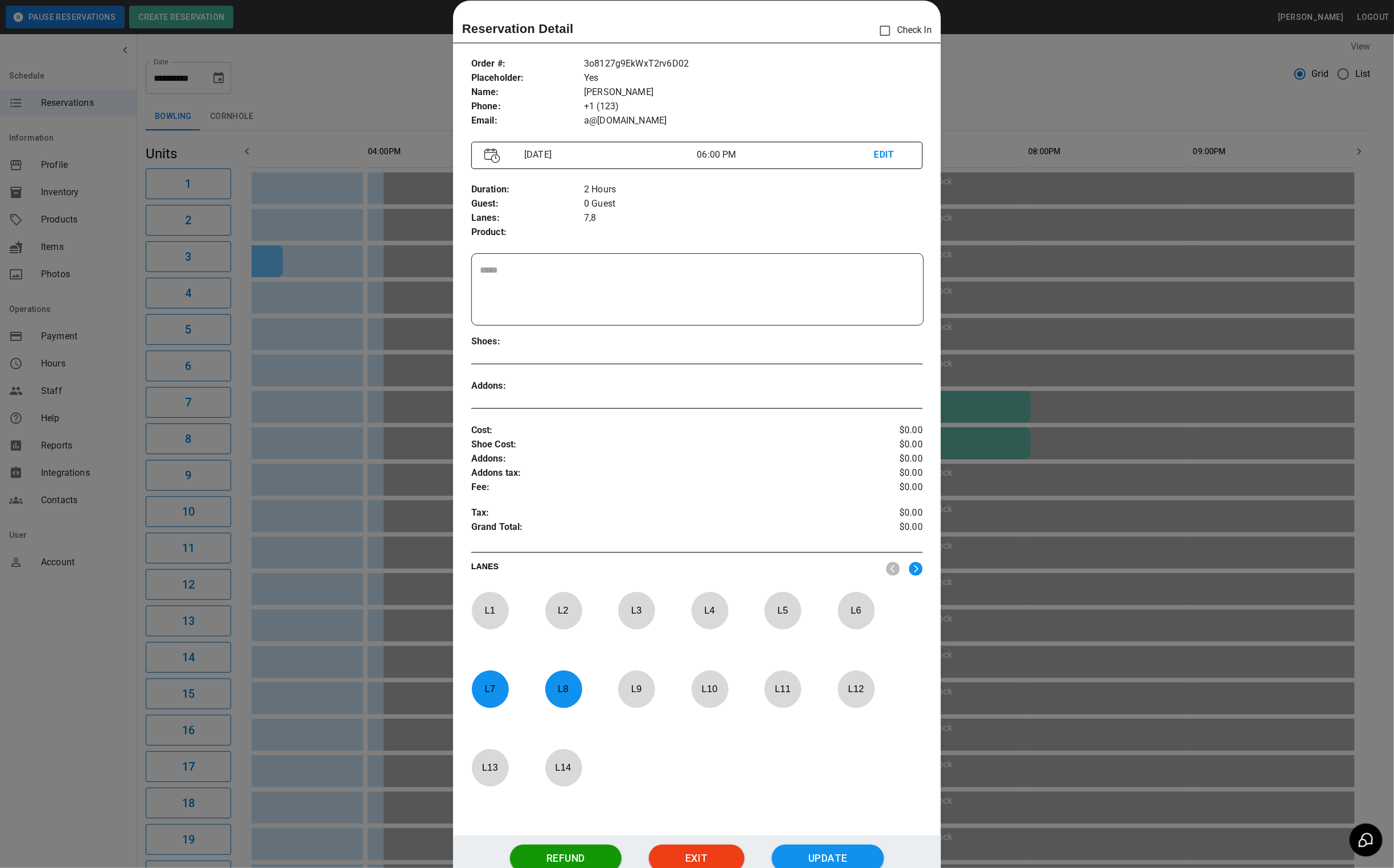
click at [1171, 371] on div at bounding box center [697, 434] width 1394 height 868
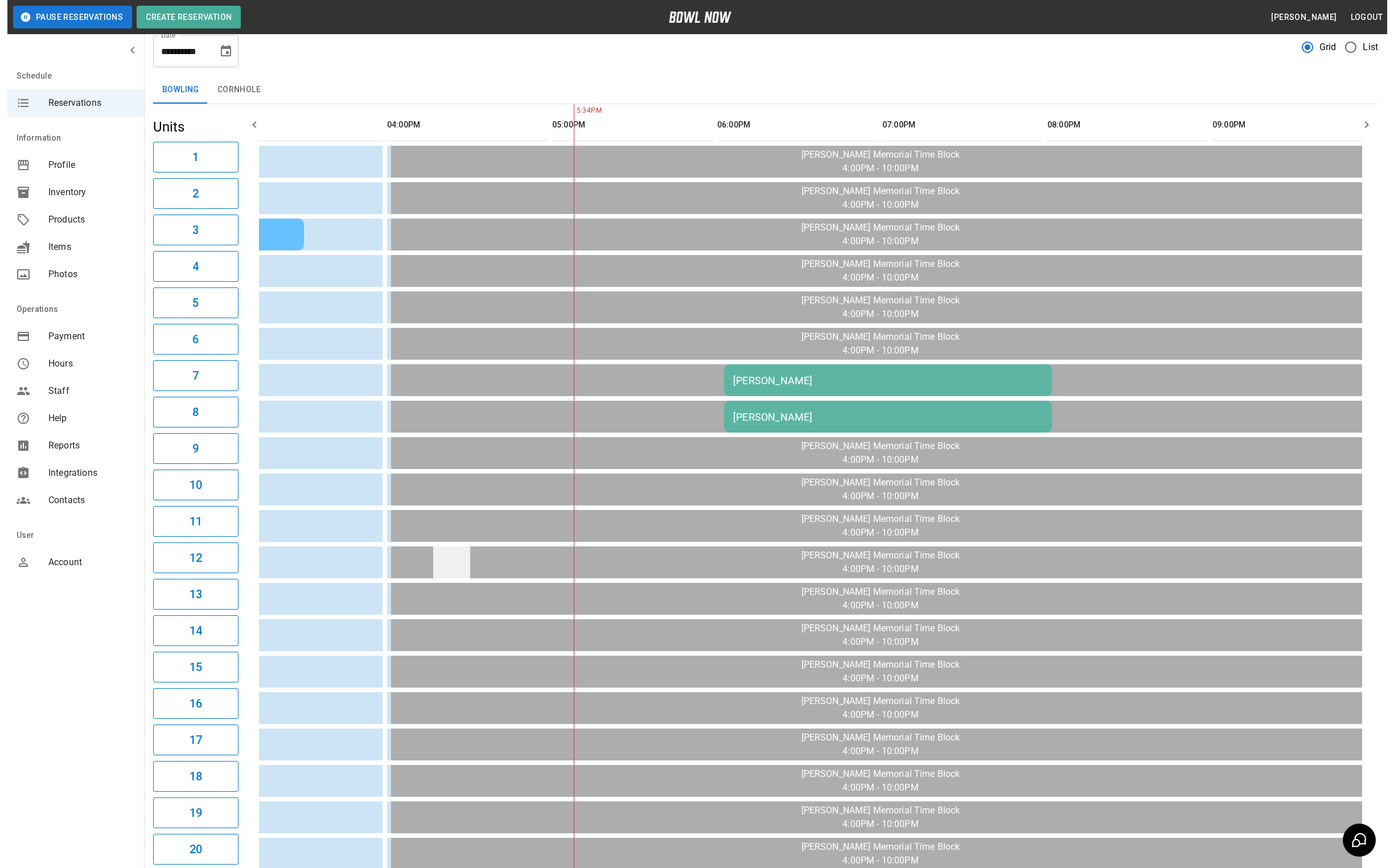
scroll to position [0, 0]
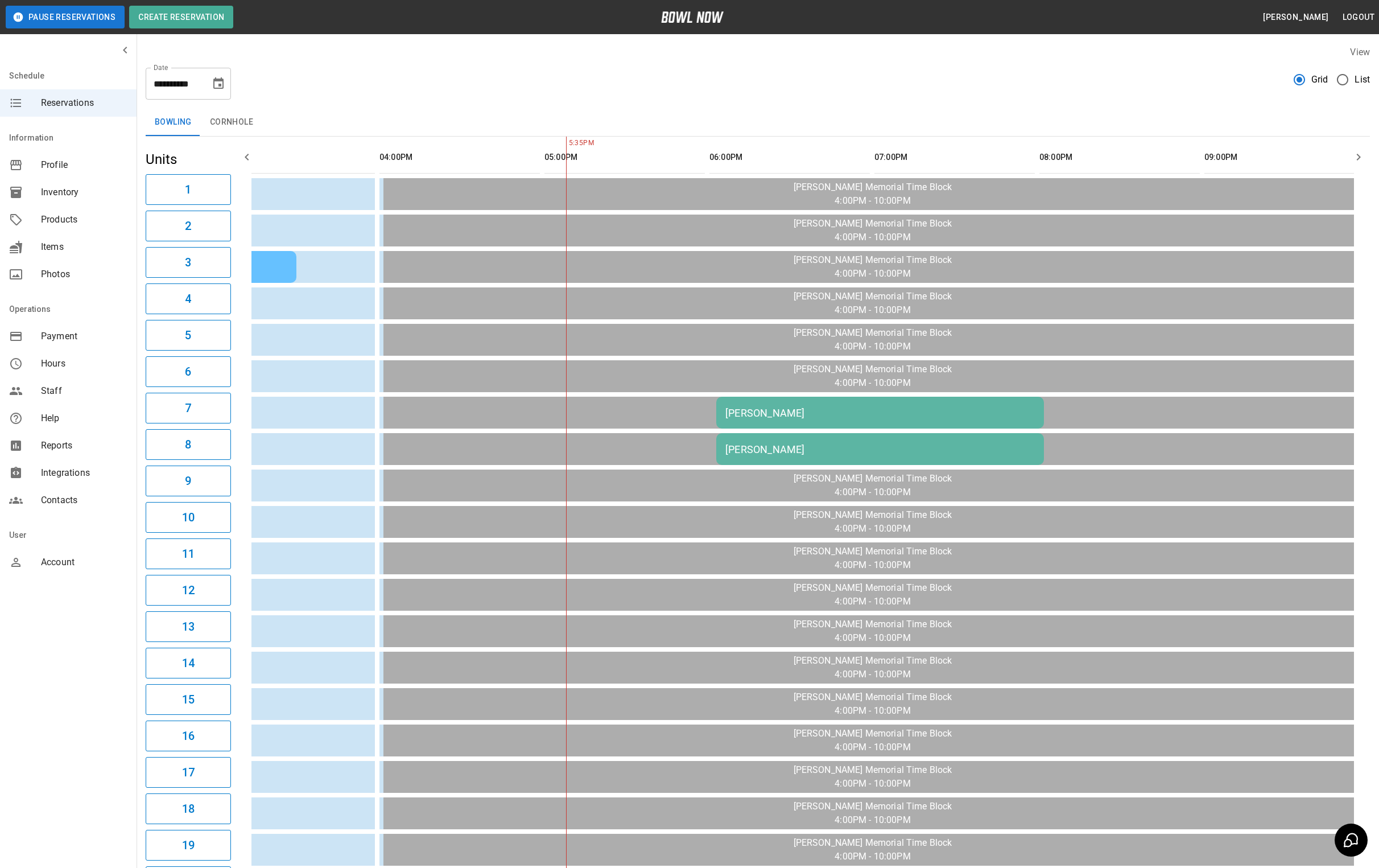
click at [816, 419] on td "[PERSON_NAME]" at bounding box center [880, 413] width 327 height 32
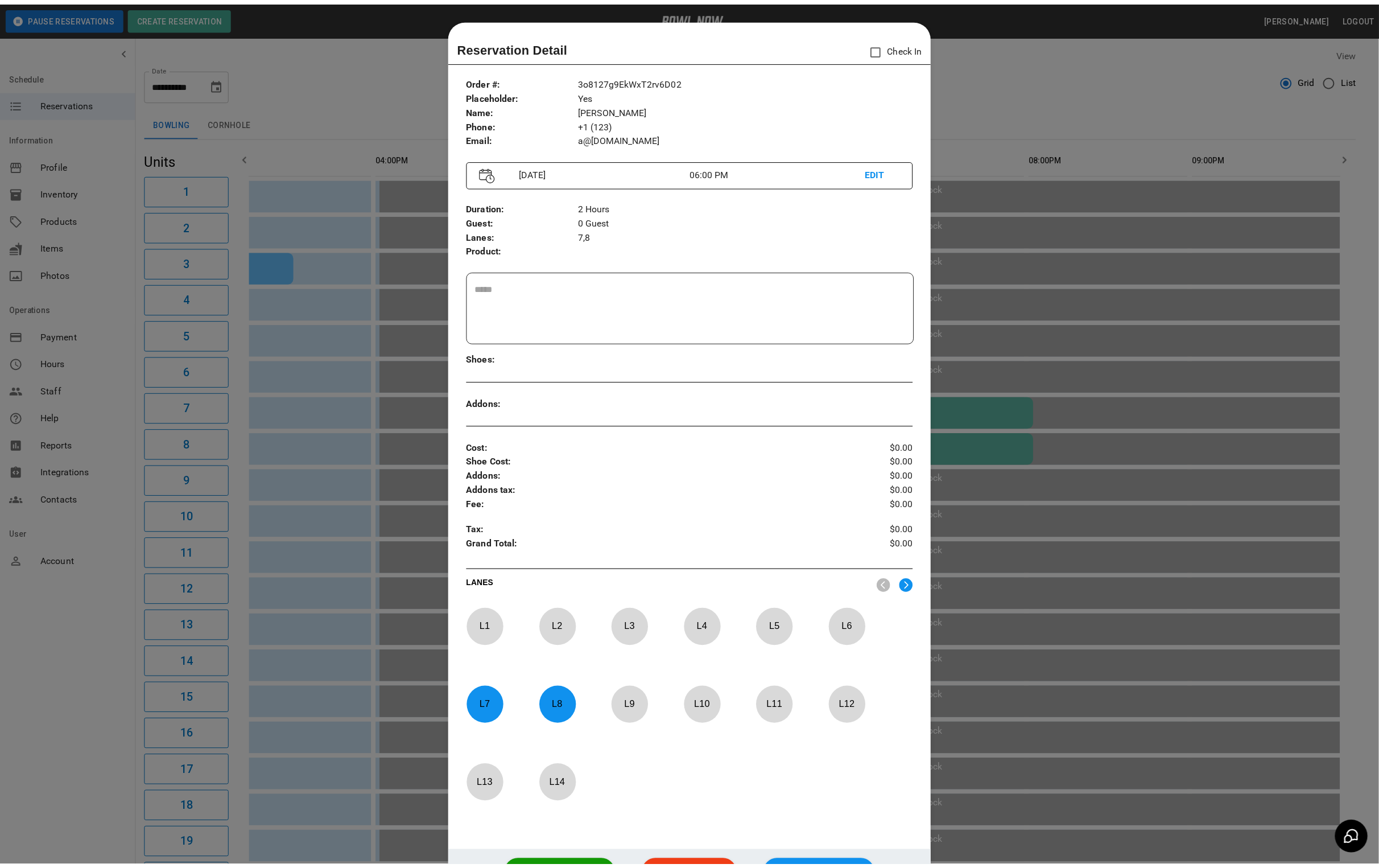
scroll to position [17, 0]
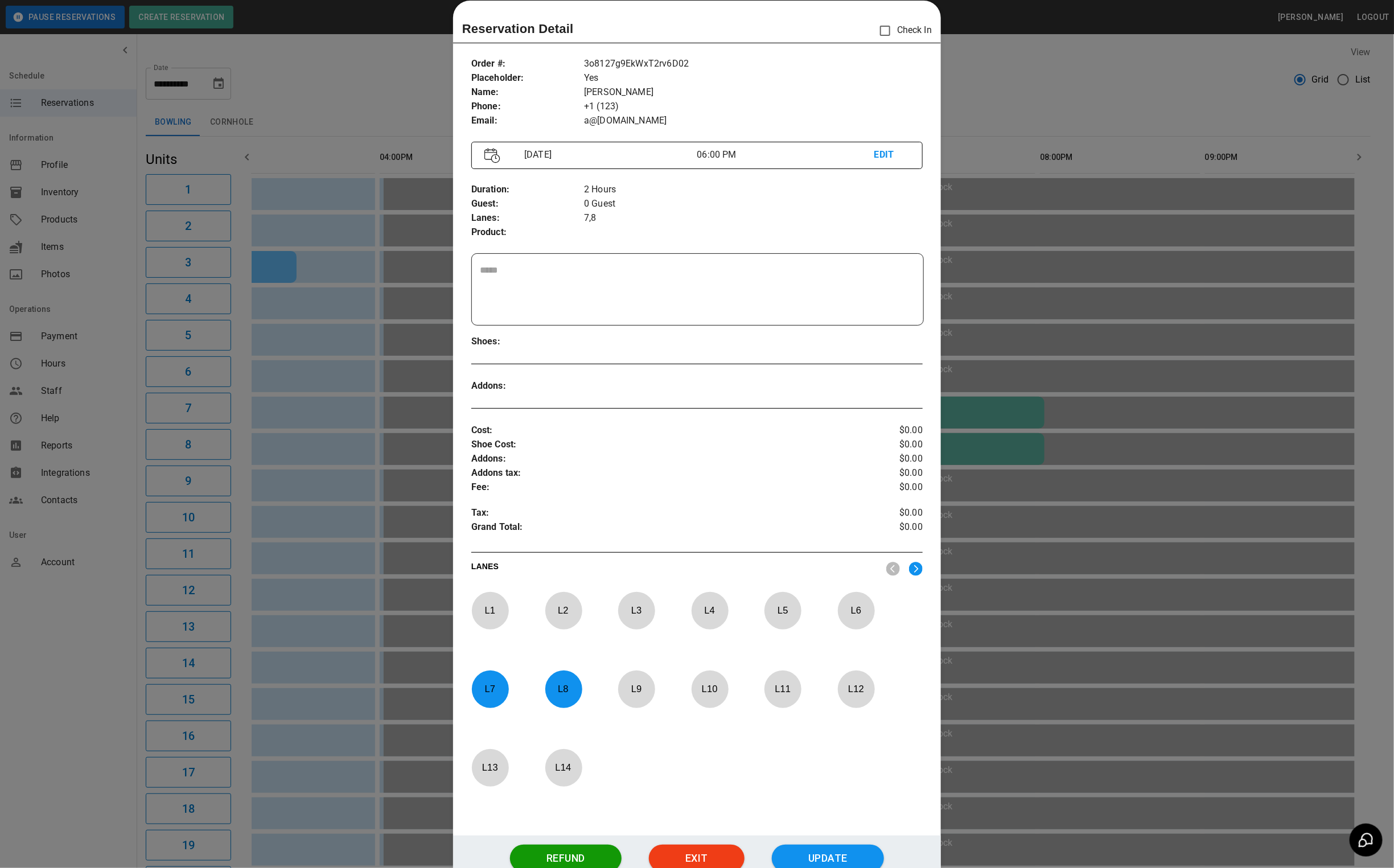
click at [1054, 63] on div at bounding box center [697, 434] width 1394 height 868
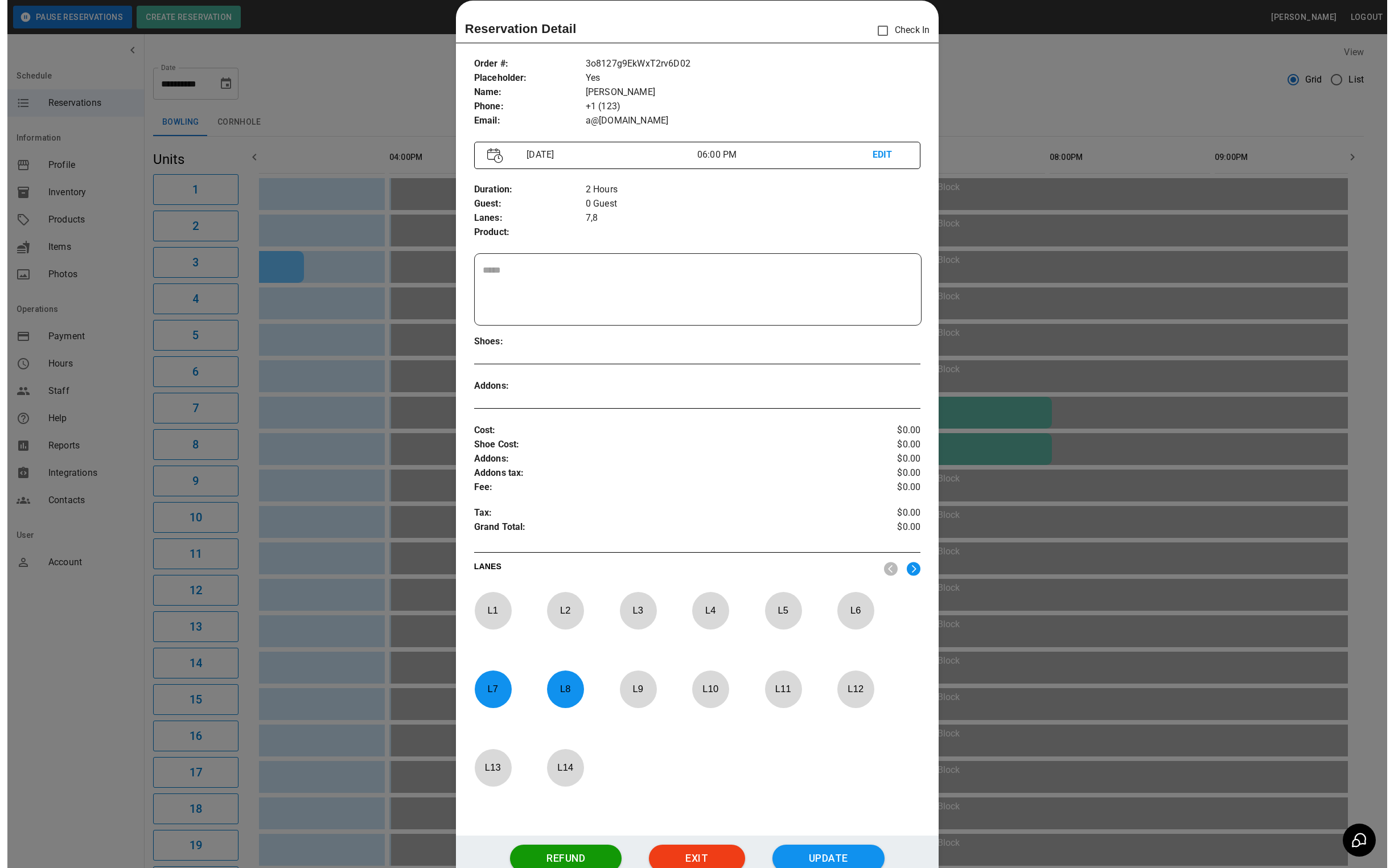
scroll to position [0, 514]
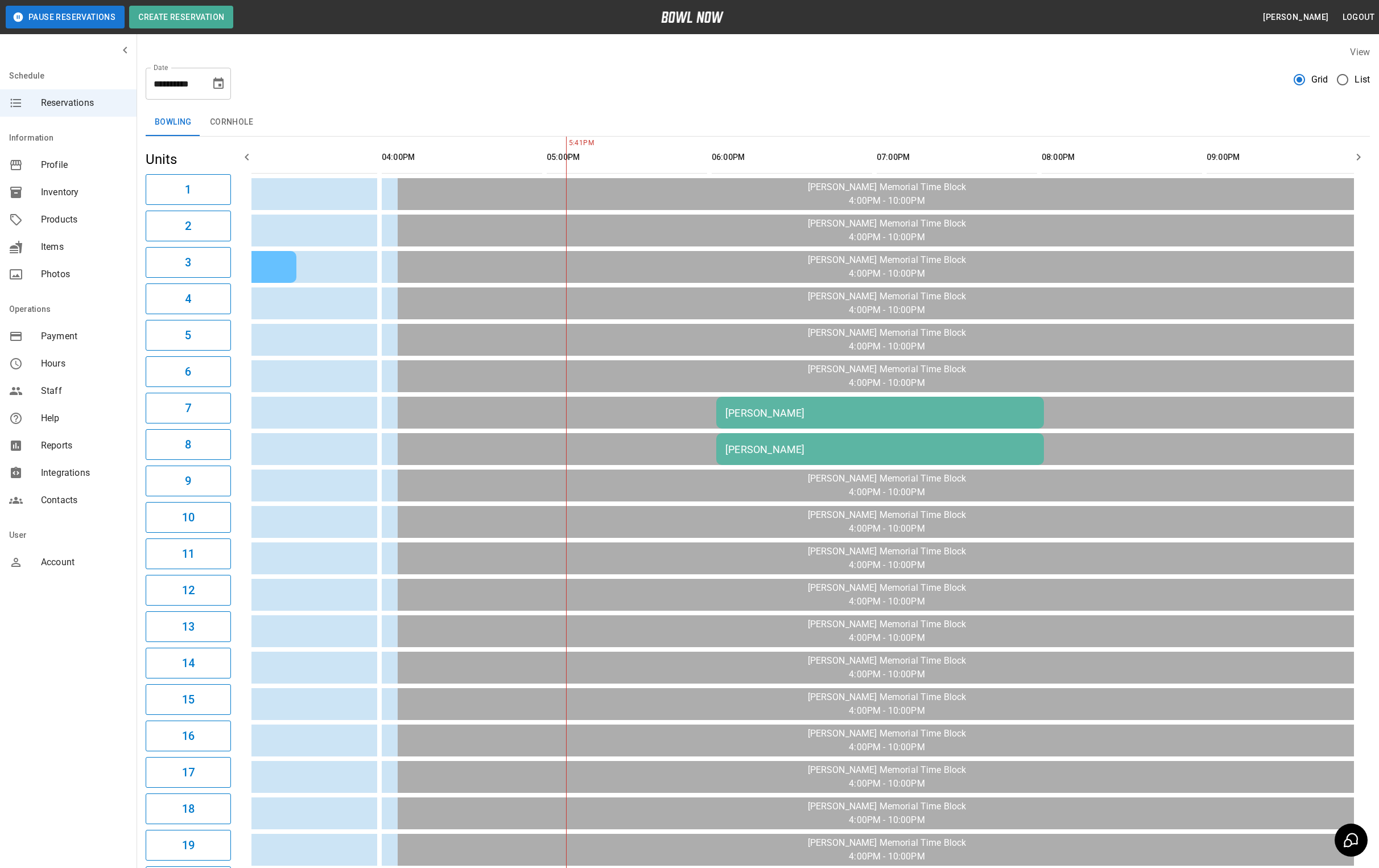
click at [864, 417] on div "[PERSON_NAME]" at bounding box center [880, 413] width 309 height 12
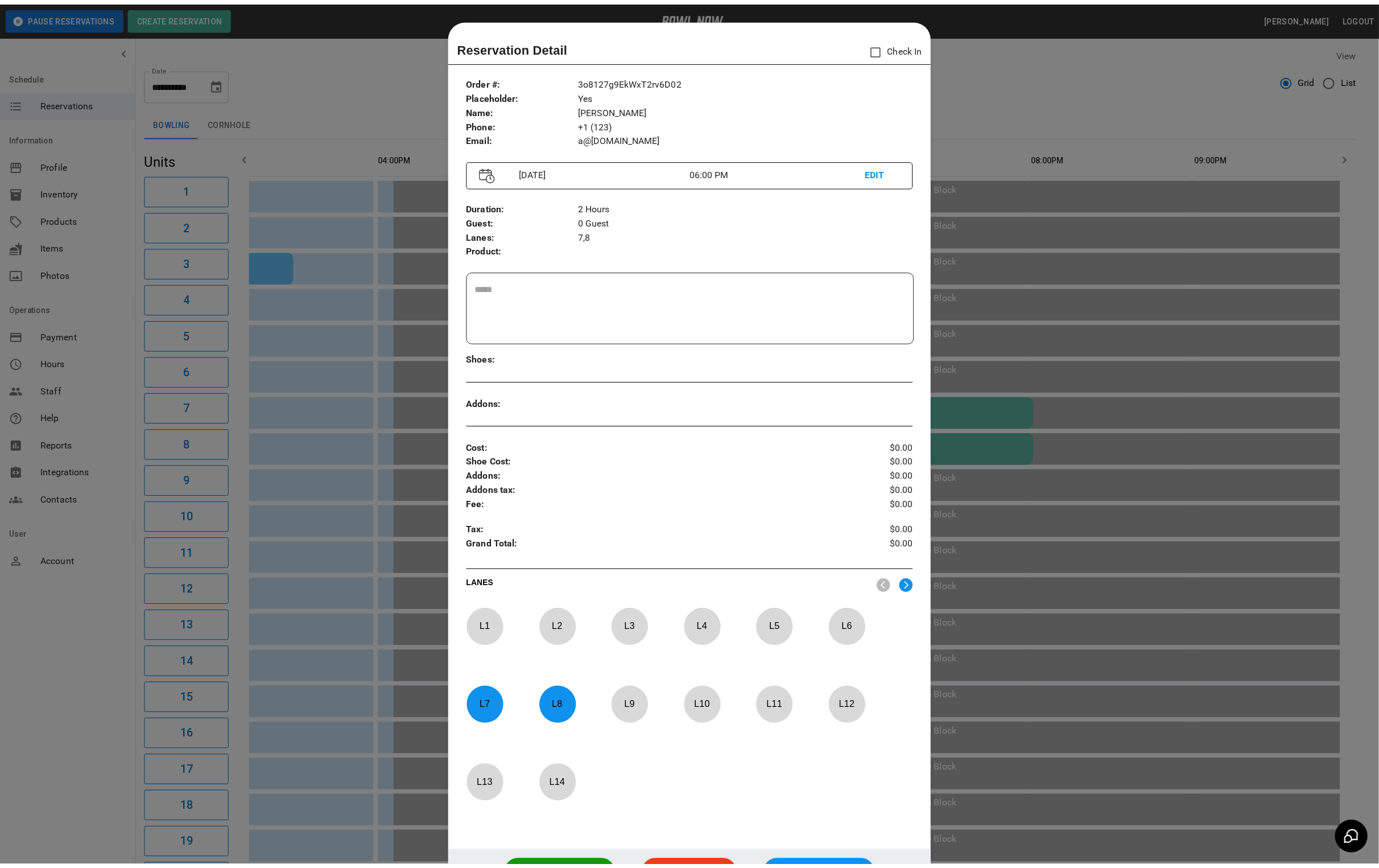
scroll to position [17, 0]
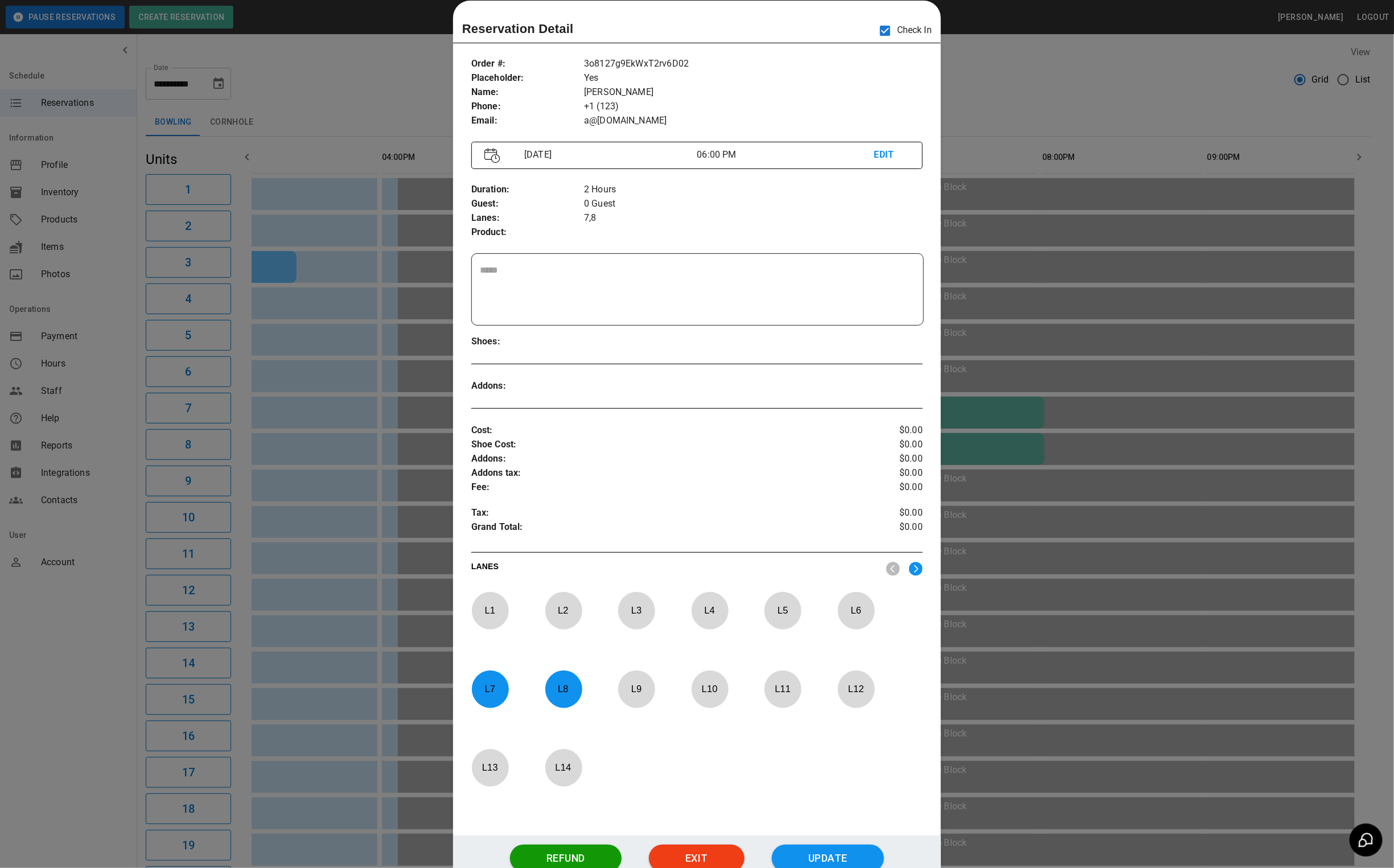
click at [979, 74] on div at bounding box center [697, 434] width 1394 height 868
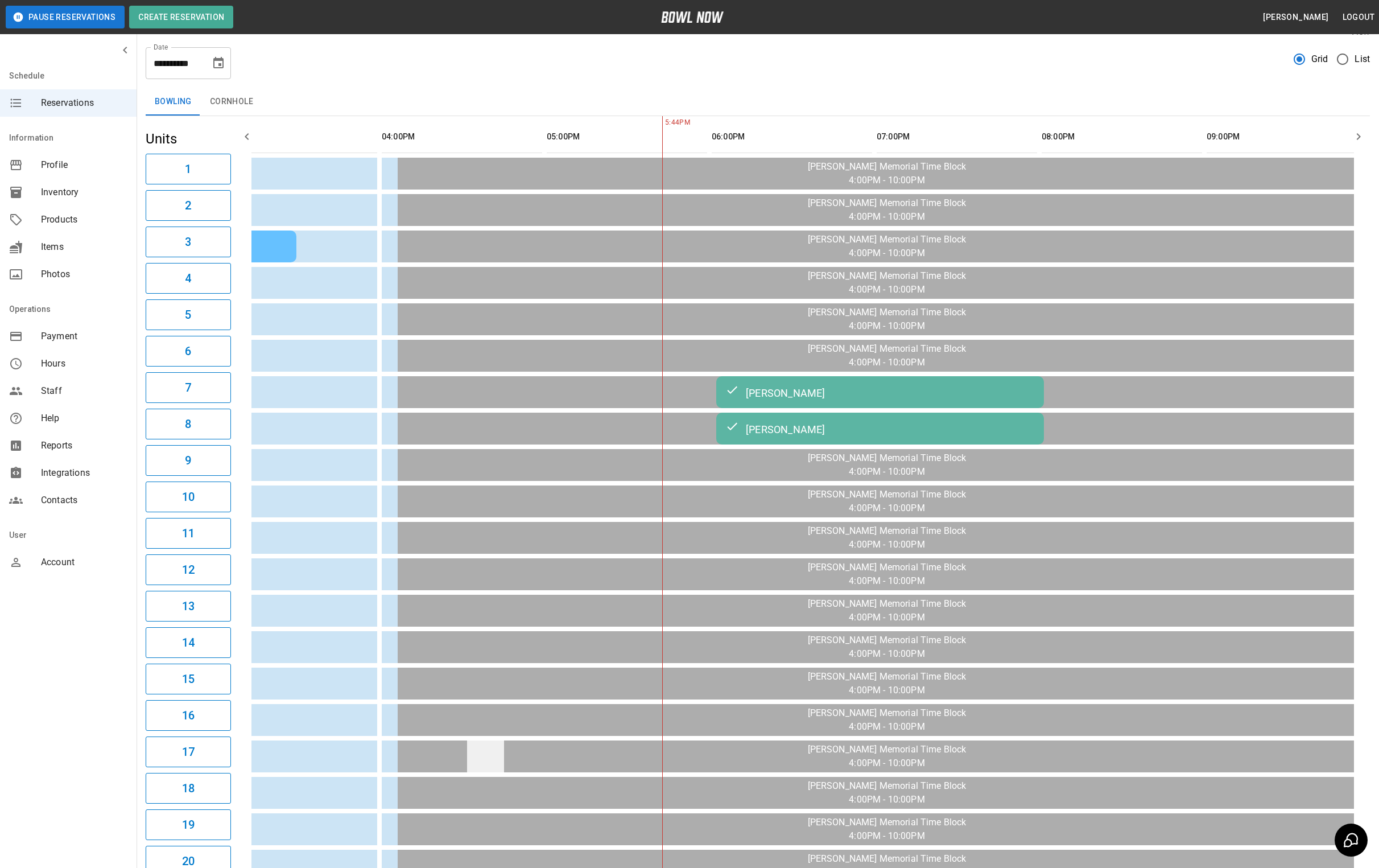
scroll to position [0, 0]
